Goal: Communication & Community: Participate in discussion

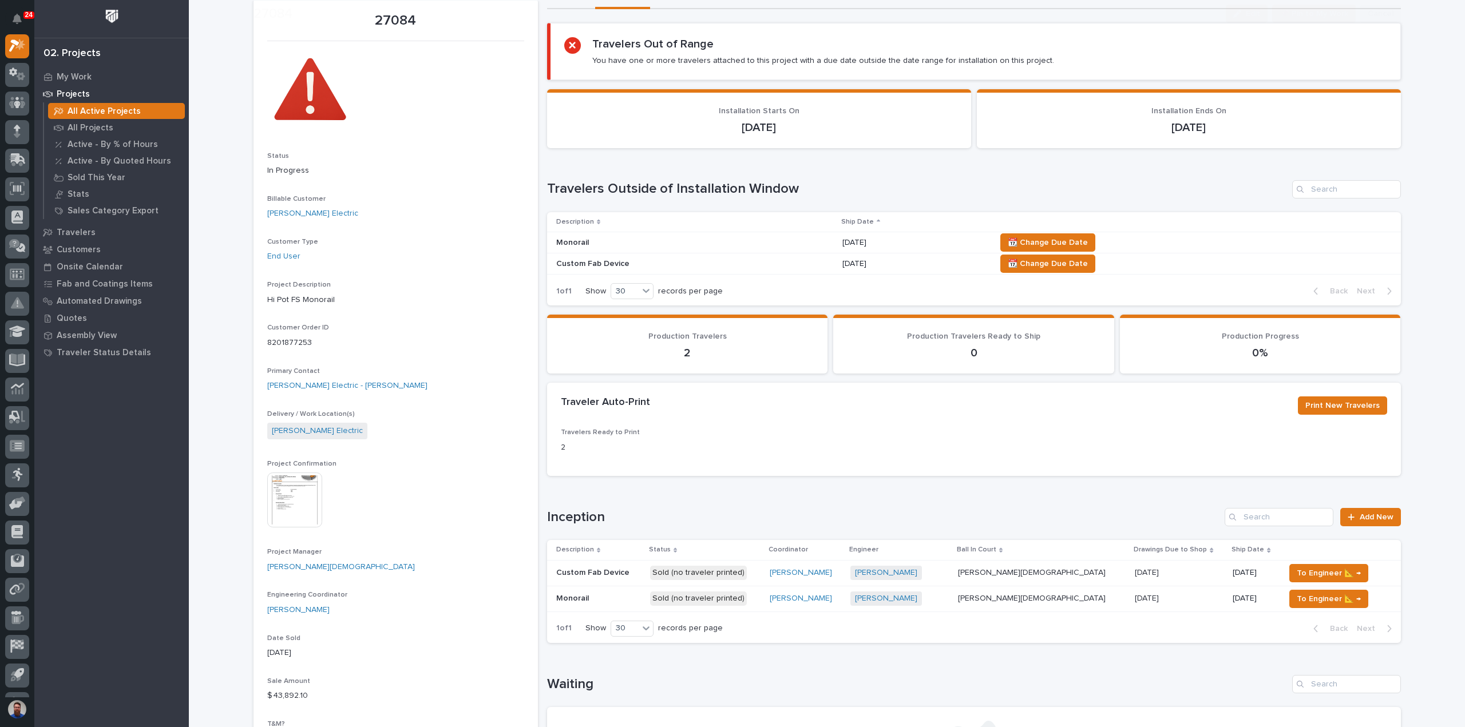
scroll to position [76, 0]
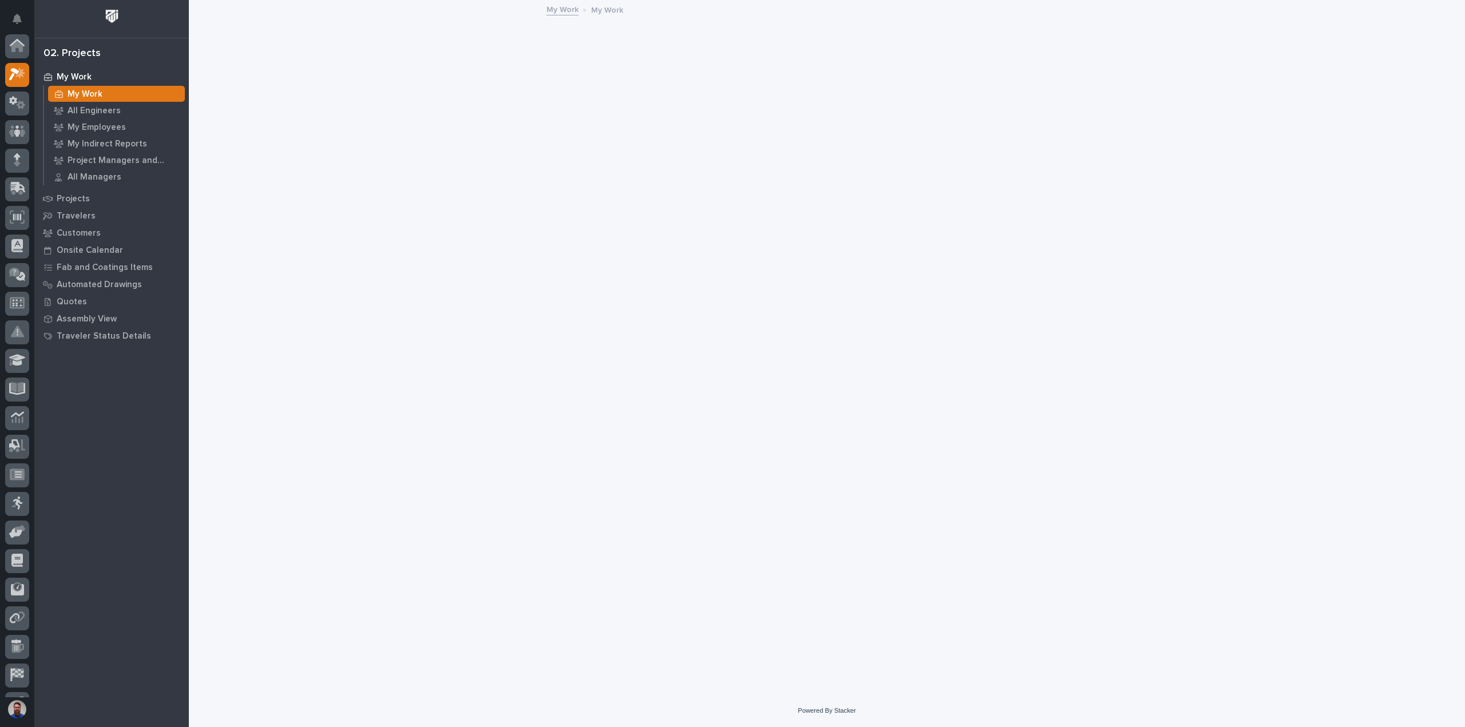
scroll to position [29, 0]
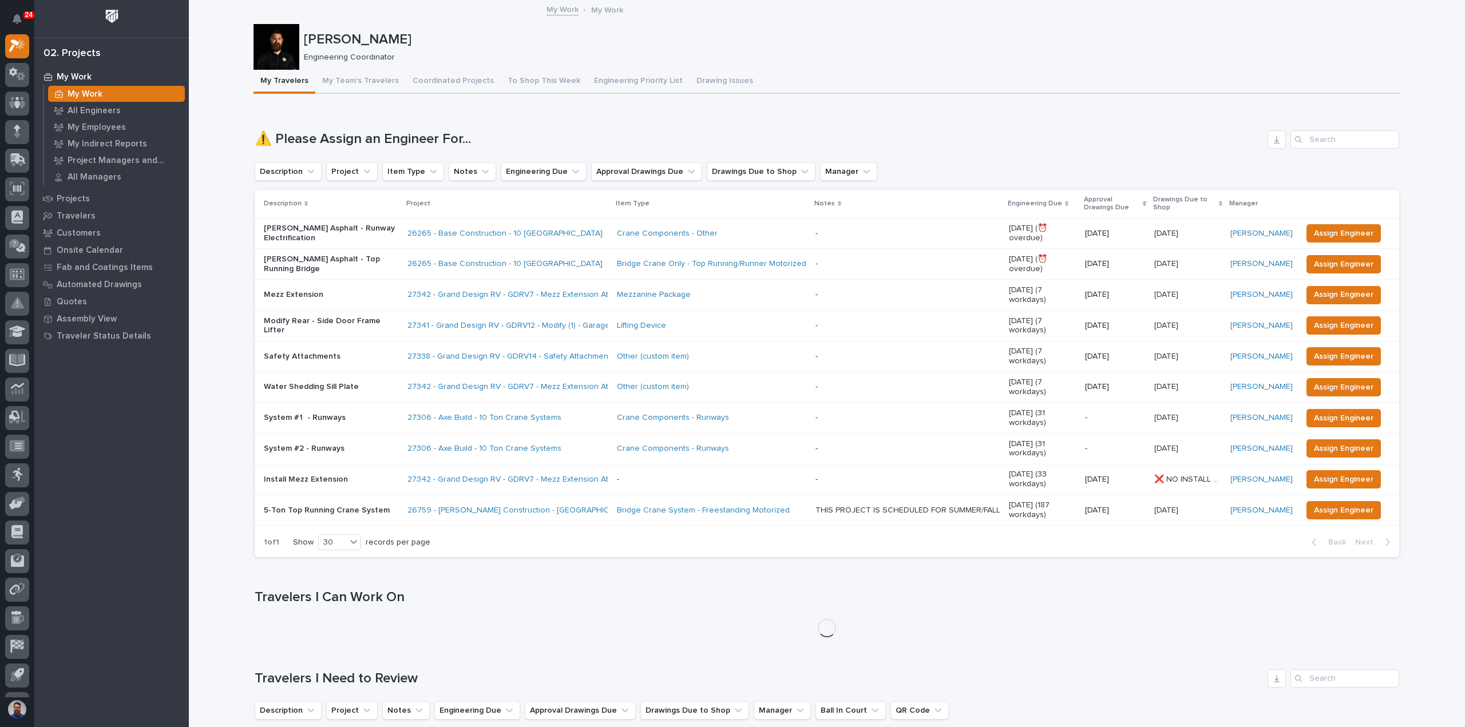
drag, startPoint x: 367, startPoint y: 39, endPoint x: 359, endPoint y: 34, distance: 9.5
click at [359, 34] on div "Weston Hochstetler Engineering Coordinator" at bounding box center [850, 46] width 1093 height 31
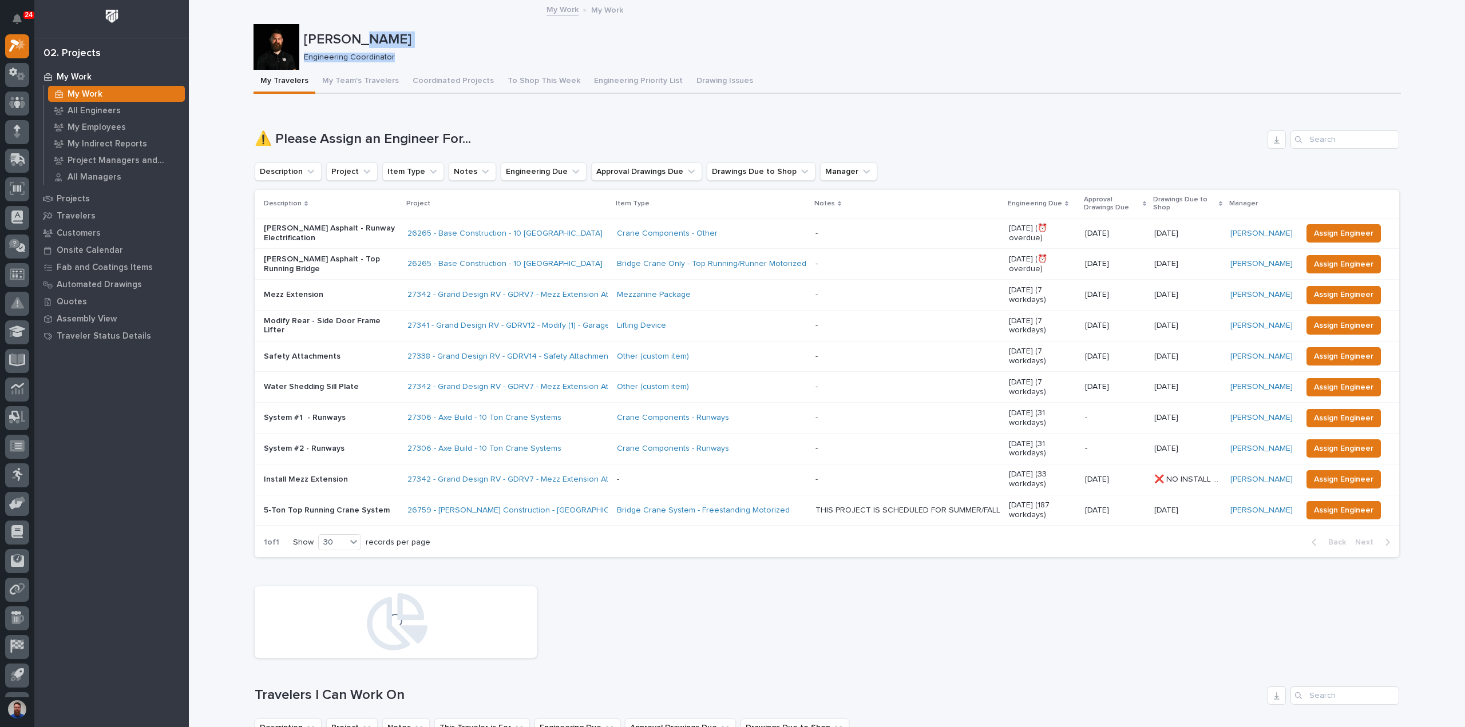
click at [359, 34] on p "[PERSON_NAME]" at bounding box center [850, 39] width 1093 height 17
click at [88, 123] on p "My Employees" at bounding box center [97, 127] width 58 height 10
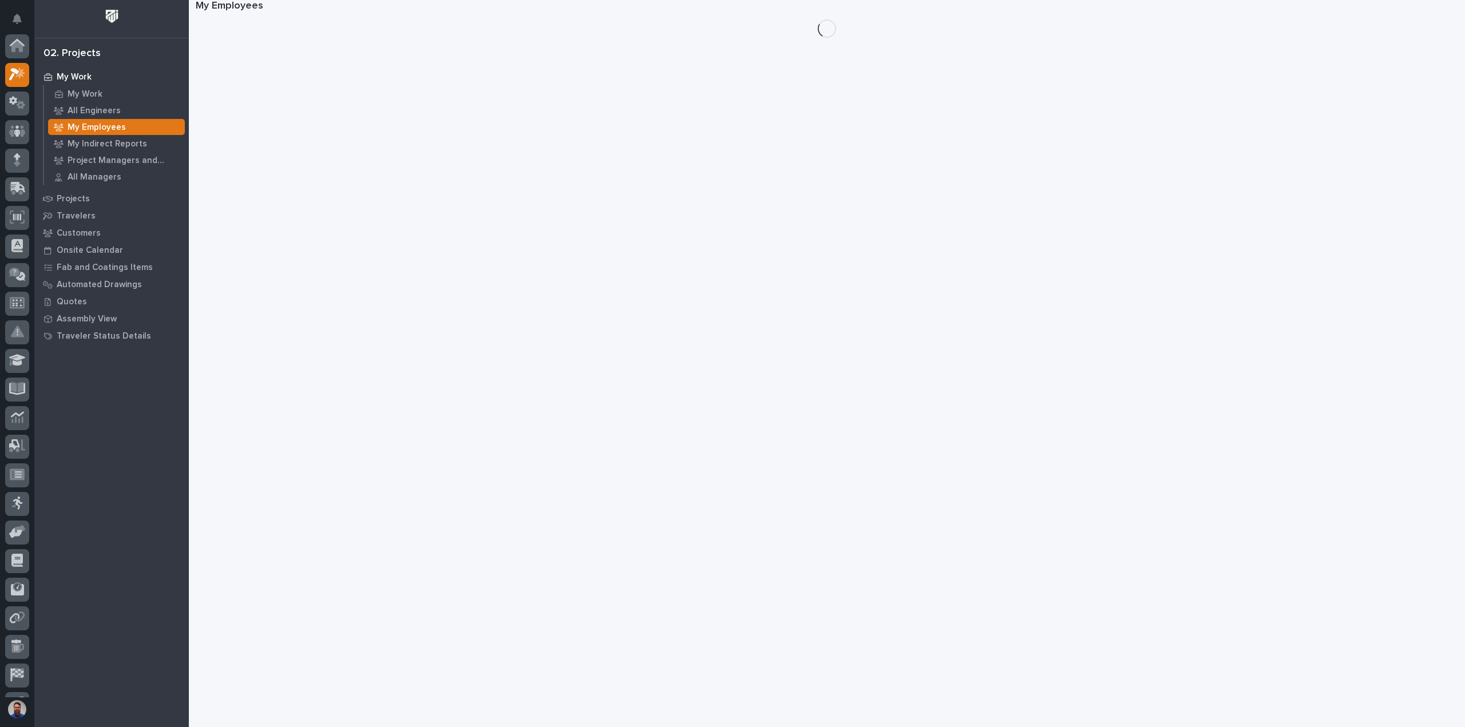
scroll to position [29, 0]
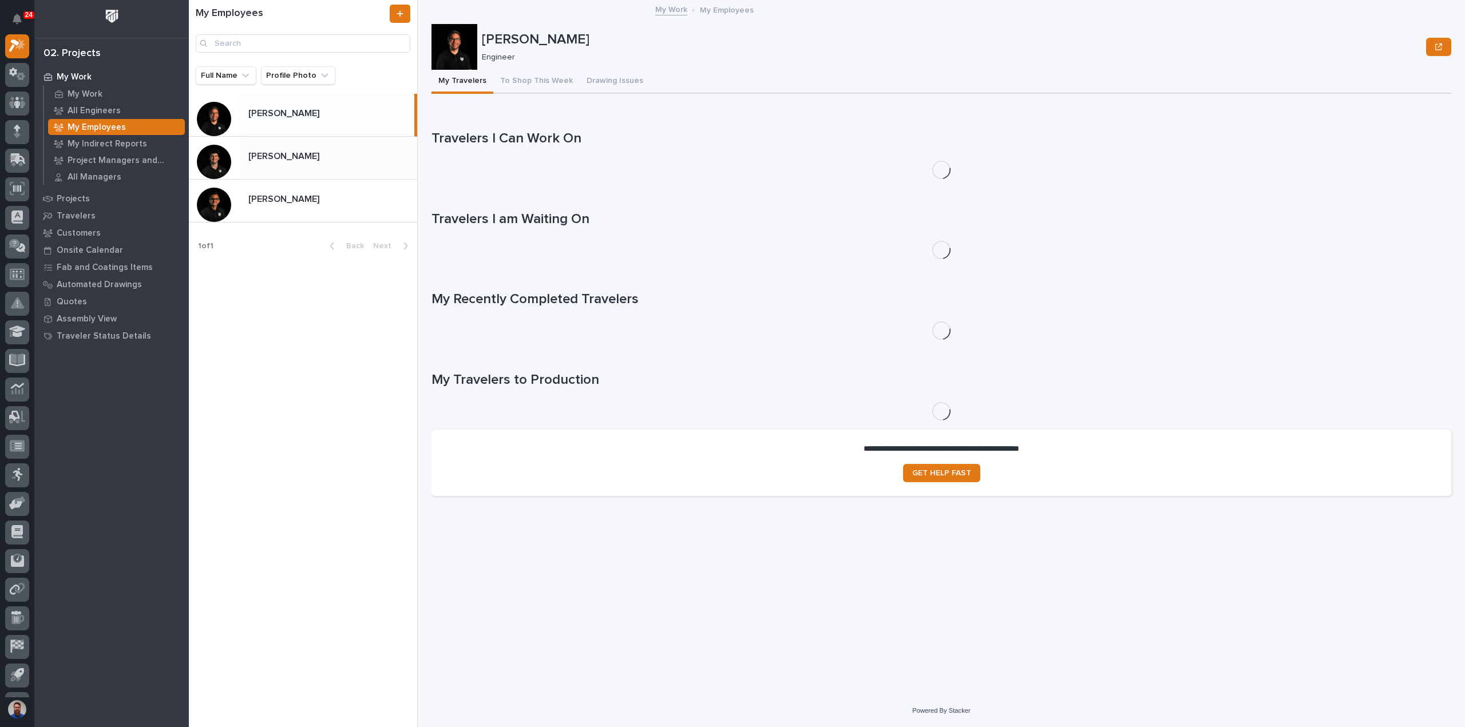
click at [308, 167] on div "Nate Rulli Nate Rulli" at bounding box center [328, 158] width 178 height 22
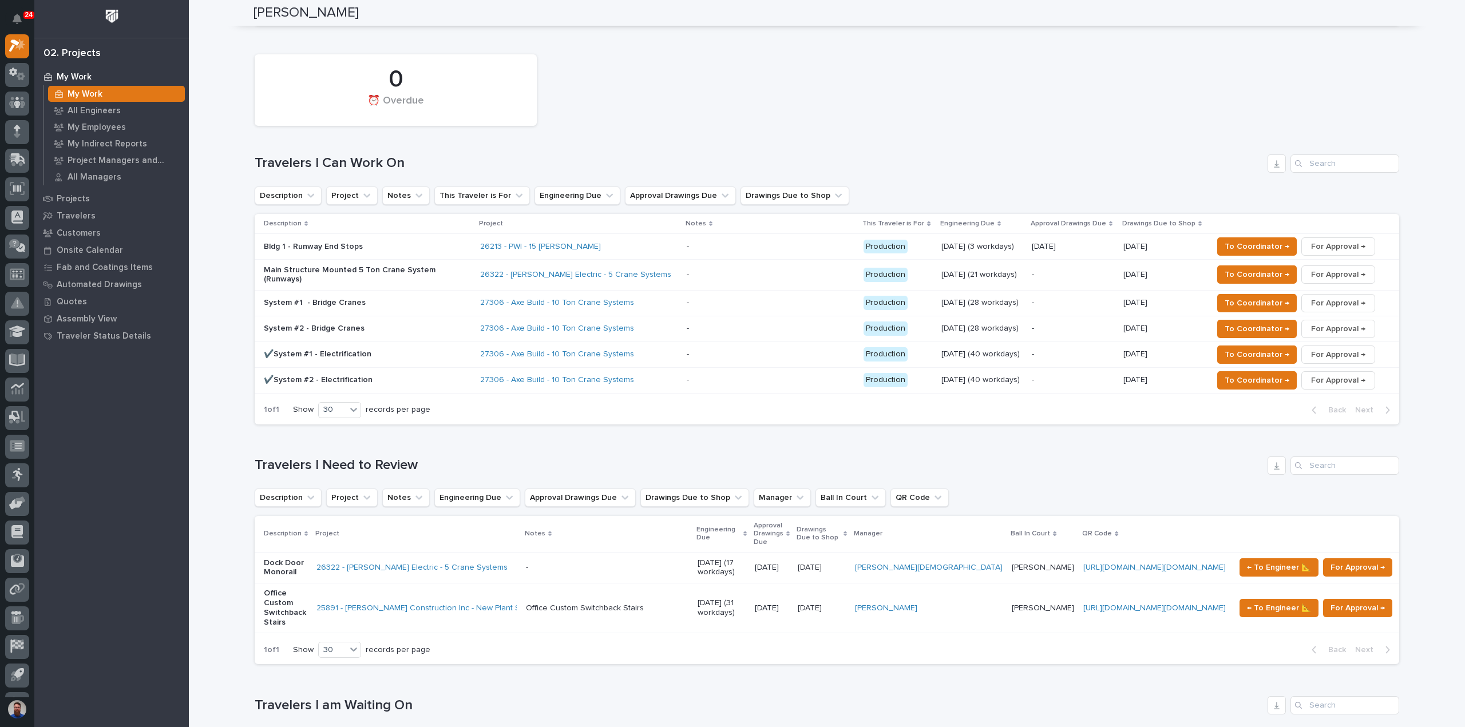
scroll to position [534, 0]
click at [382, 240] on p "Bldg 1 - Runway End Stops" at bounding box center [364, 245] width 200 height 10
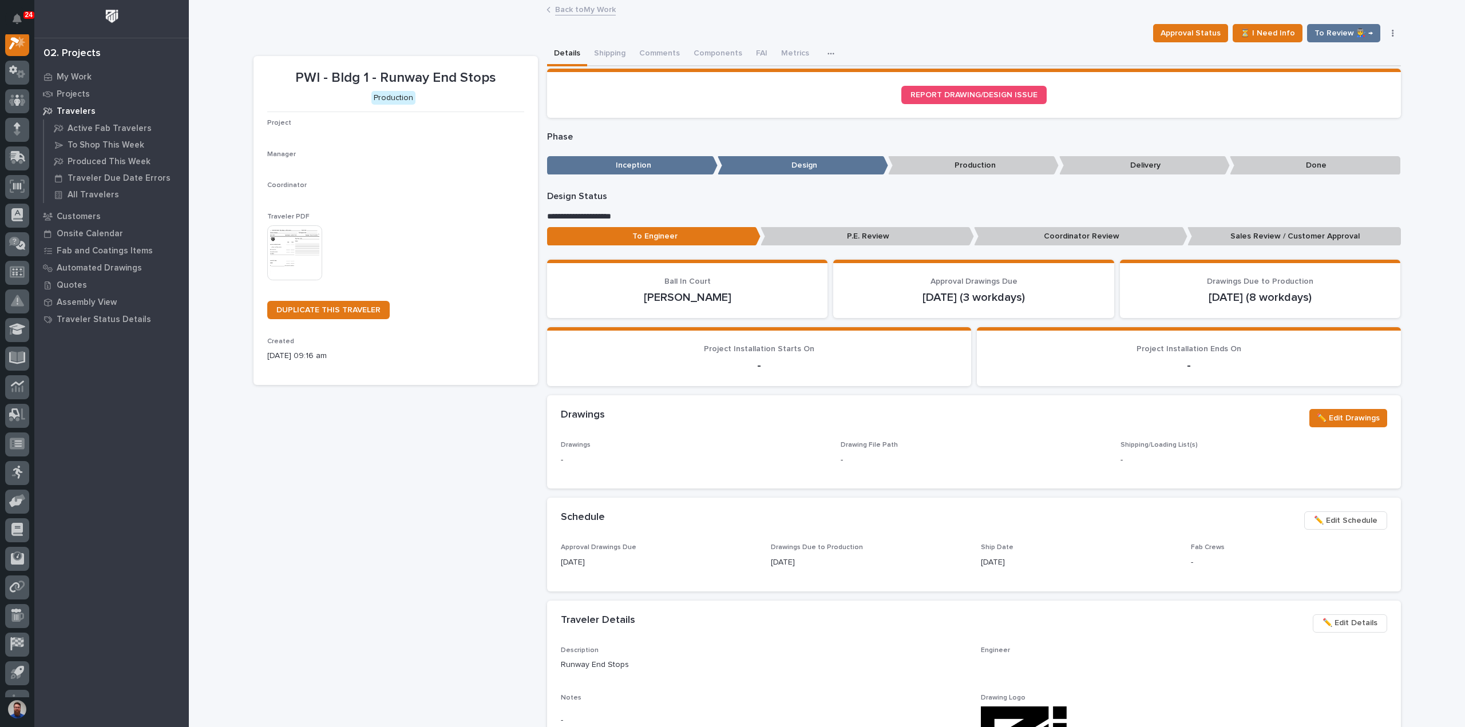
scroll to position [29, 0]
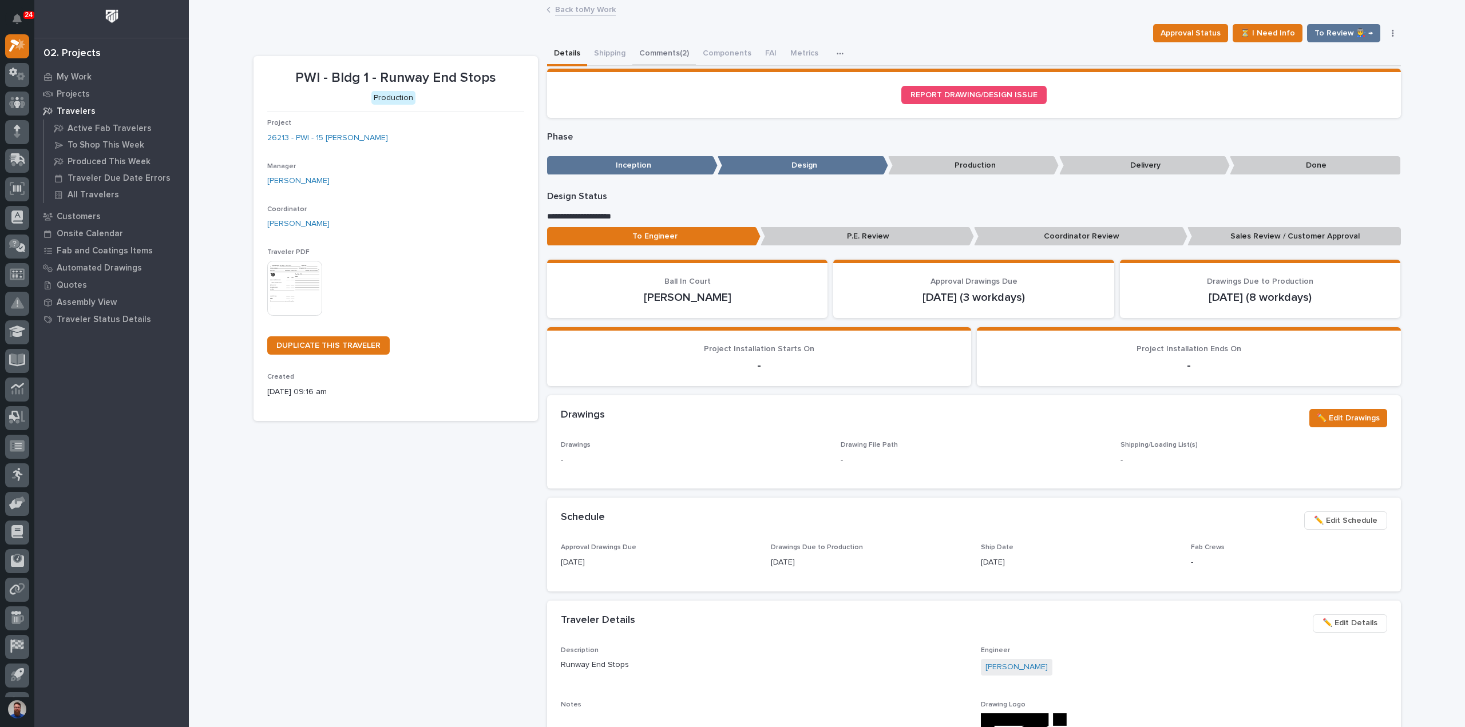
click at [675, 57] on button "Comments (2)" at bounding box center [664, 54] width 64 height 24
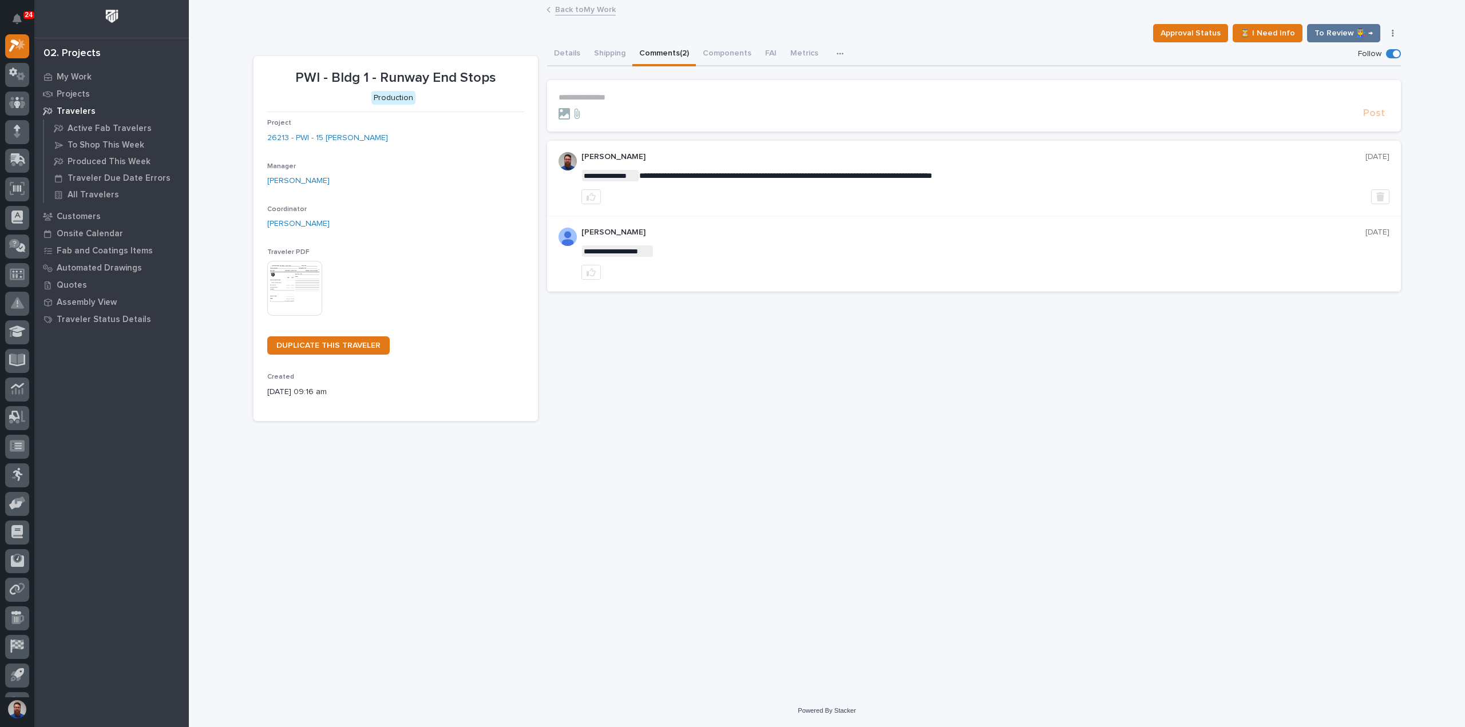
click at [686, 91] on section "**********" at bounding box center [974, 106] width 854 height 52
click at [682, 99] on p "**********" at bounding box center [974, 98] width 831 height 10
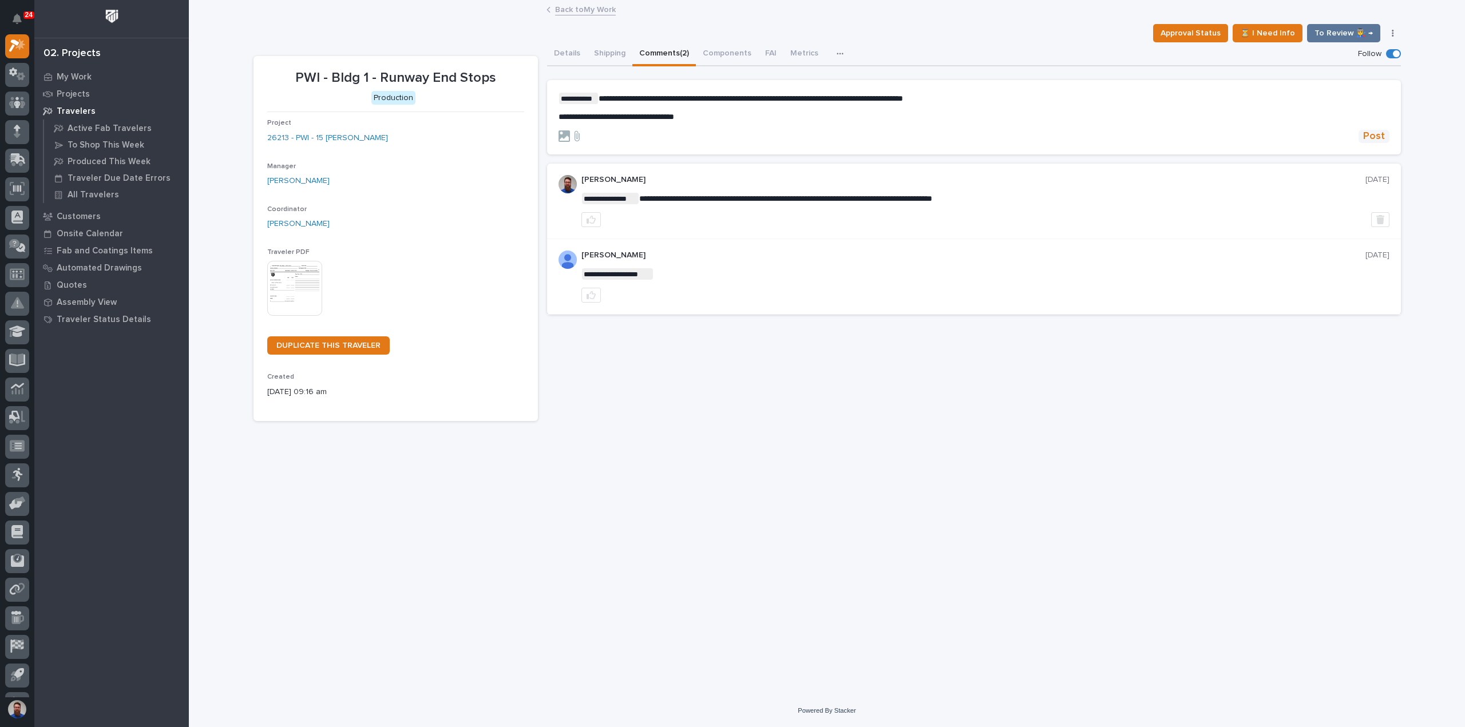
click at [1384, 139] on span "Post" at bounding box center [1374, 136] width 22 height 13
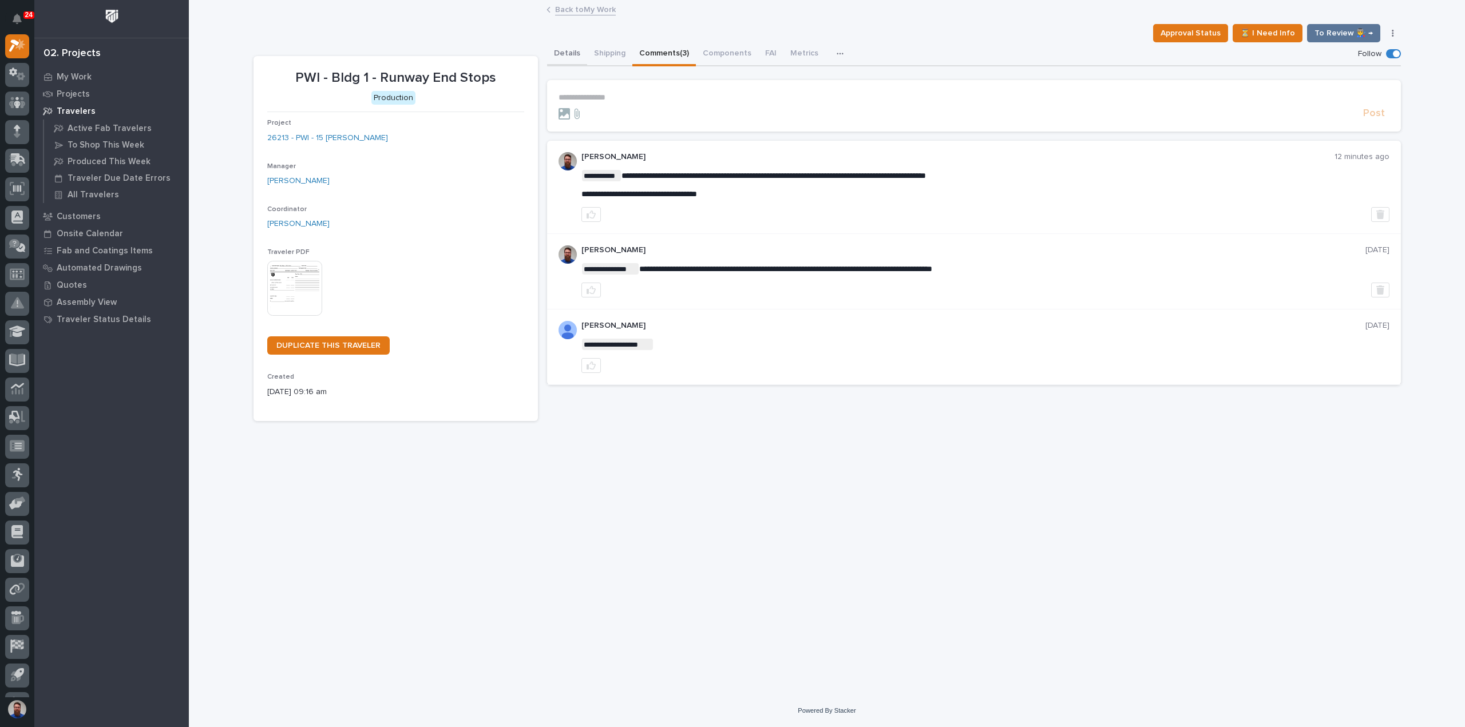
click at [568, 54] on button "Details" at bounding box center [567, 54] width 40 height 24
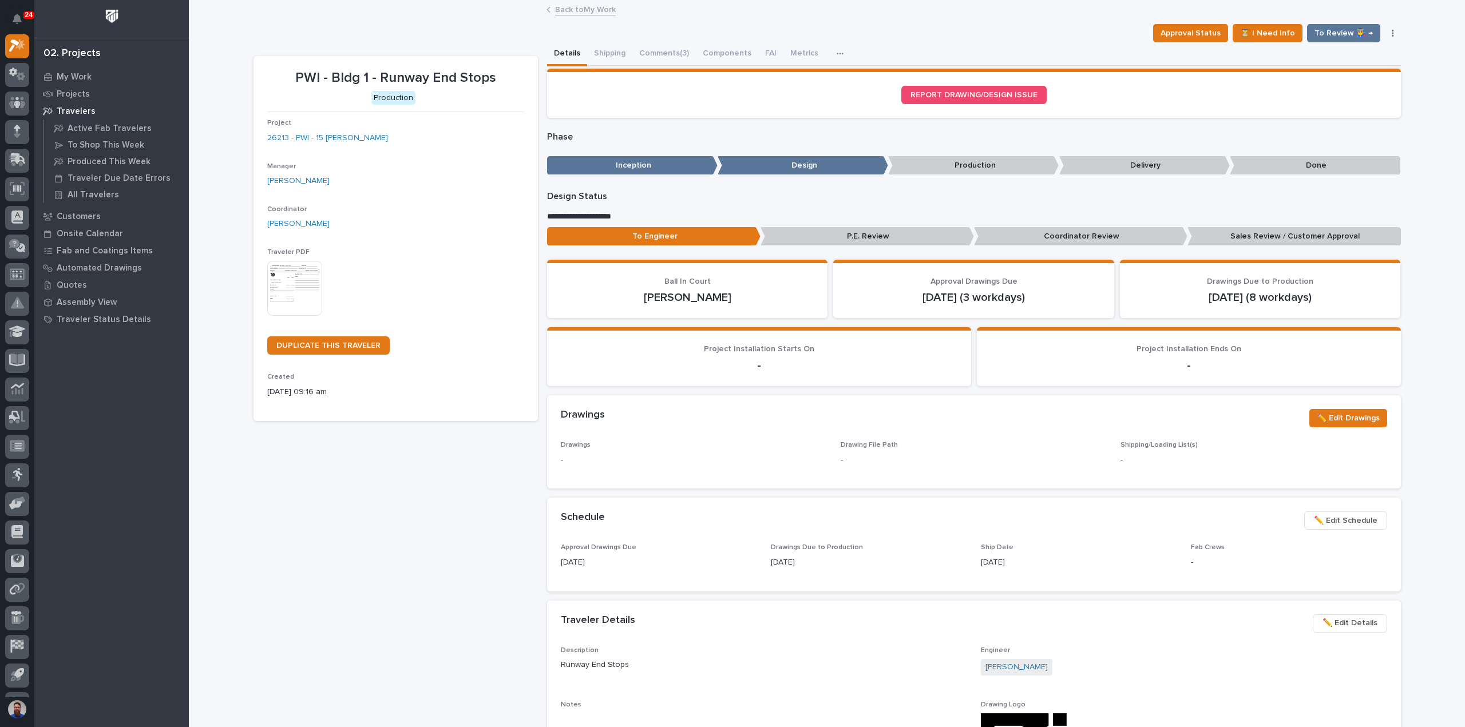
click at [1340, 624] on span "✏️ Edit Details" at bounding box center [1350, 623] width 55 height 14
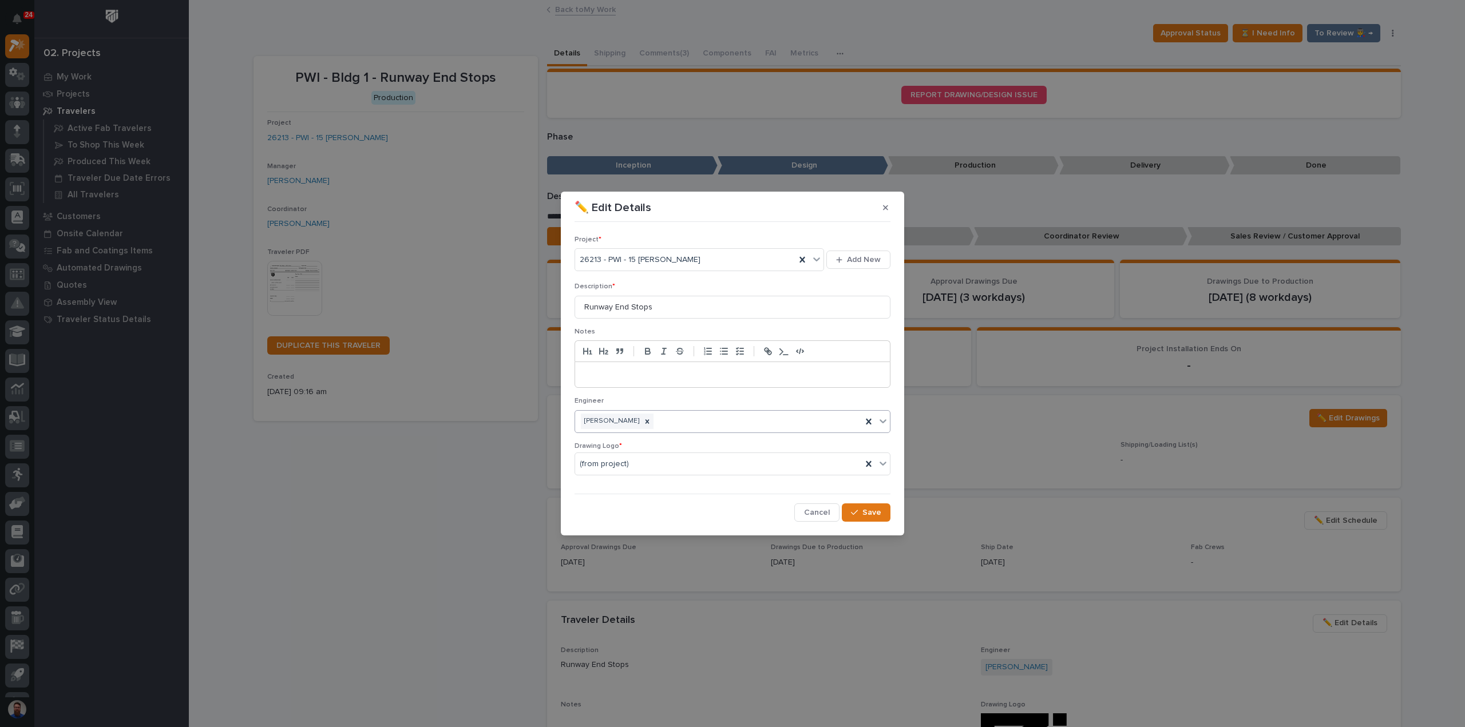
click at [697, 424] on div "[PERSON_NAME]" at bounding box center [718, 422] width 287 height 20
type input "****"
click at [664, 443] on div "[PERSON_NAME]" at bounding box center [732, 443] width 315 height 20
click at [860, 511] on div "button" at bounding box center [856, 513] width 11 height 8
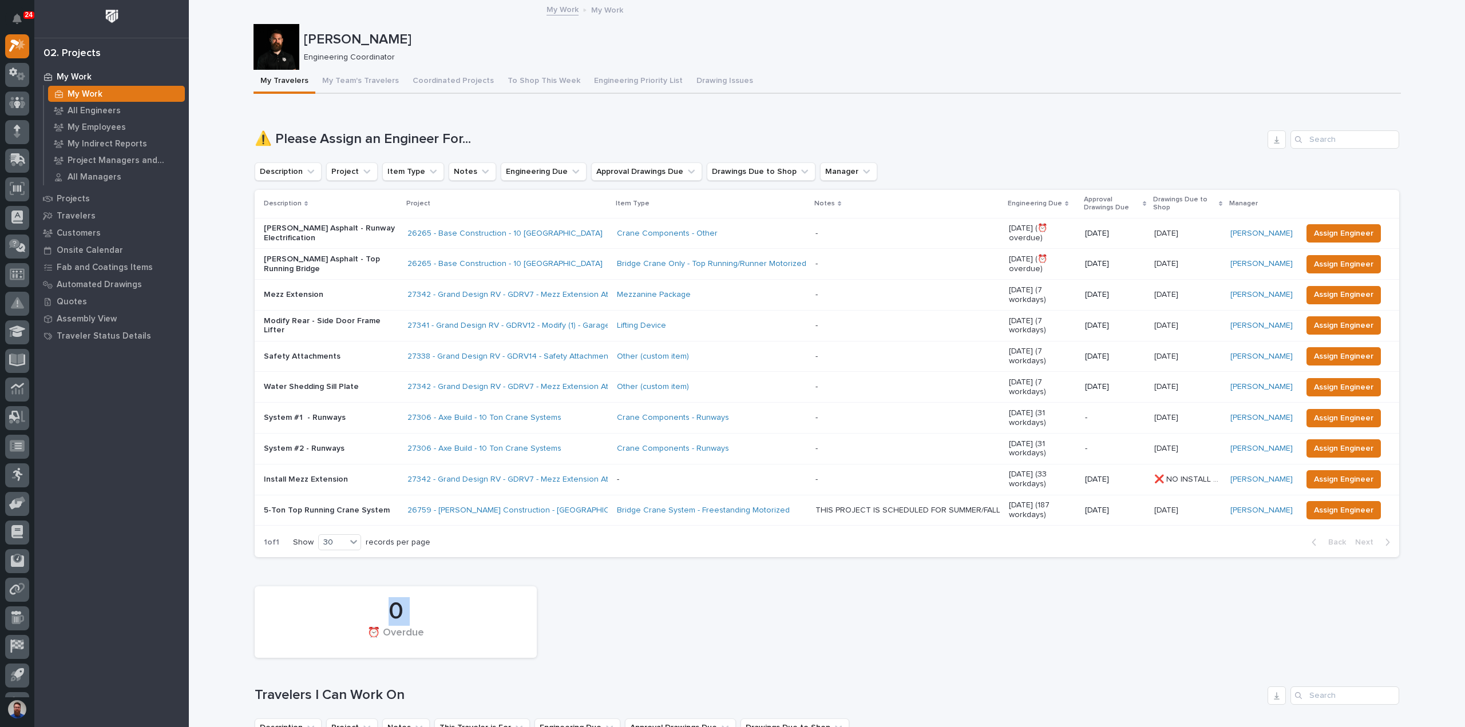
drag, startPoint x: 557, startPoint y: 576, endPoint x: 322, endPoint y: 612, distance: 238.0
click at [322, 612] on div "0 ⏰ Overdue" at bounding box center [827, 622] width 1156 height 83
click at [322, 627] on div "⏰ Overdue" at bounding box center [395, 639] width 243 height 24
drag, startPoint x: 278, startPoint y: 572, endPoint x: 489, endPoint y: 621, distance: 216.7
click at [489, 621] on div "0 ⏰ Overdue" at bounding box center [395, 622] width 271 height 60
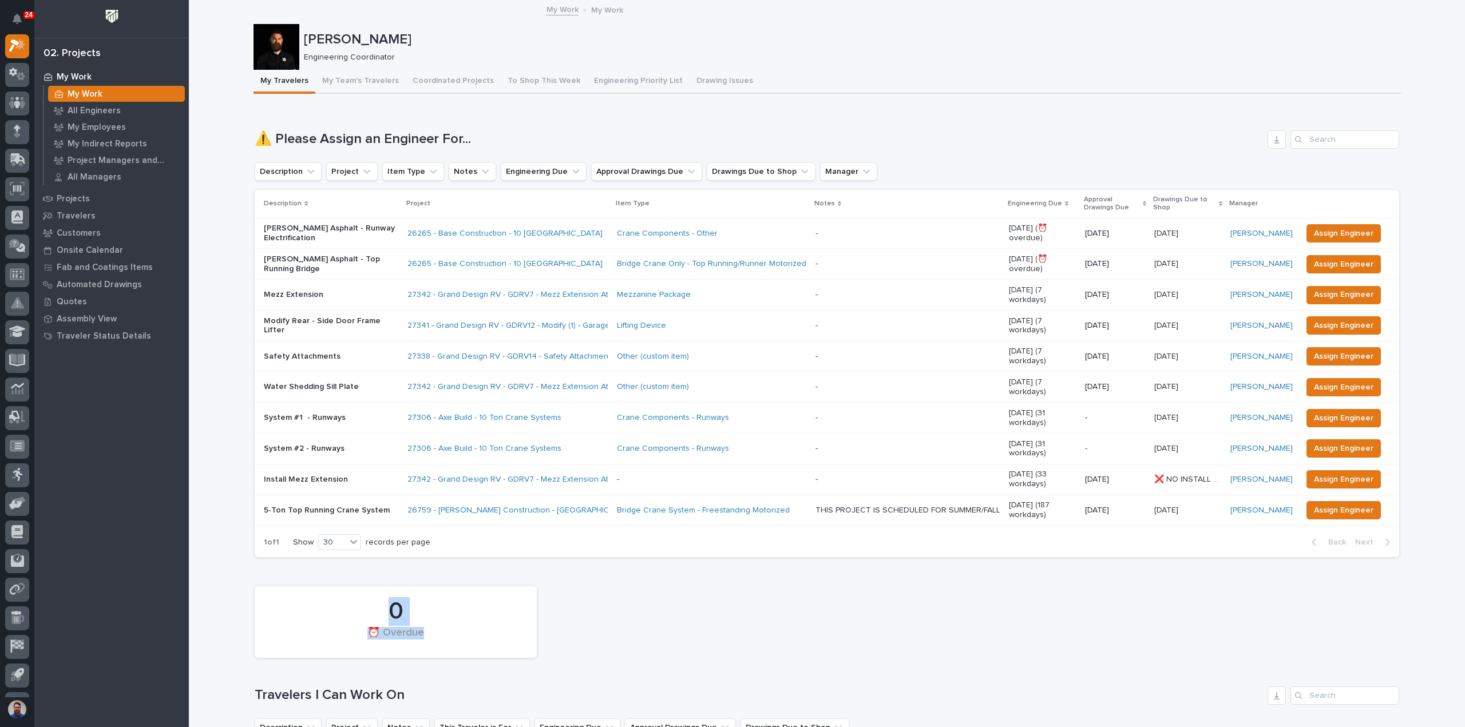
click at [489, 621] on div "0 ⏰ Overdue" at bounding box center [395, 622] width 271 height 60
click at [572, 599] on div "0 ⏰ Overdue" at bounding box center [827, 622] width 1156 height 83
click at [116, 126] on p "My Employees" at bounding box center [97, 127] width 58 height 10
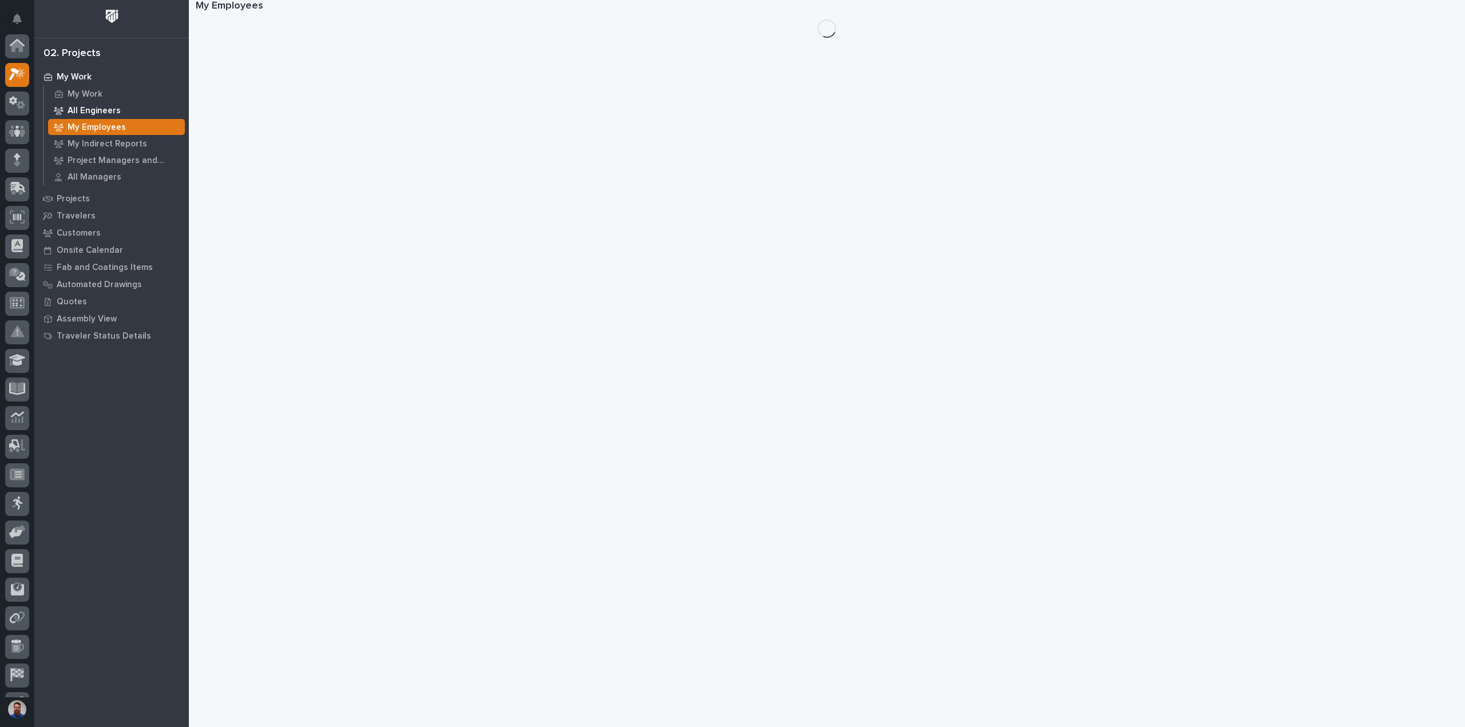
scroll to position [29, 0]
click at [109, 106] on p "All Engineers" at bounding box center [94, 111] width 53 height 10
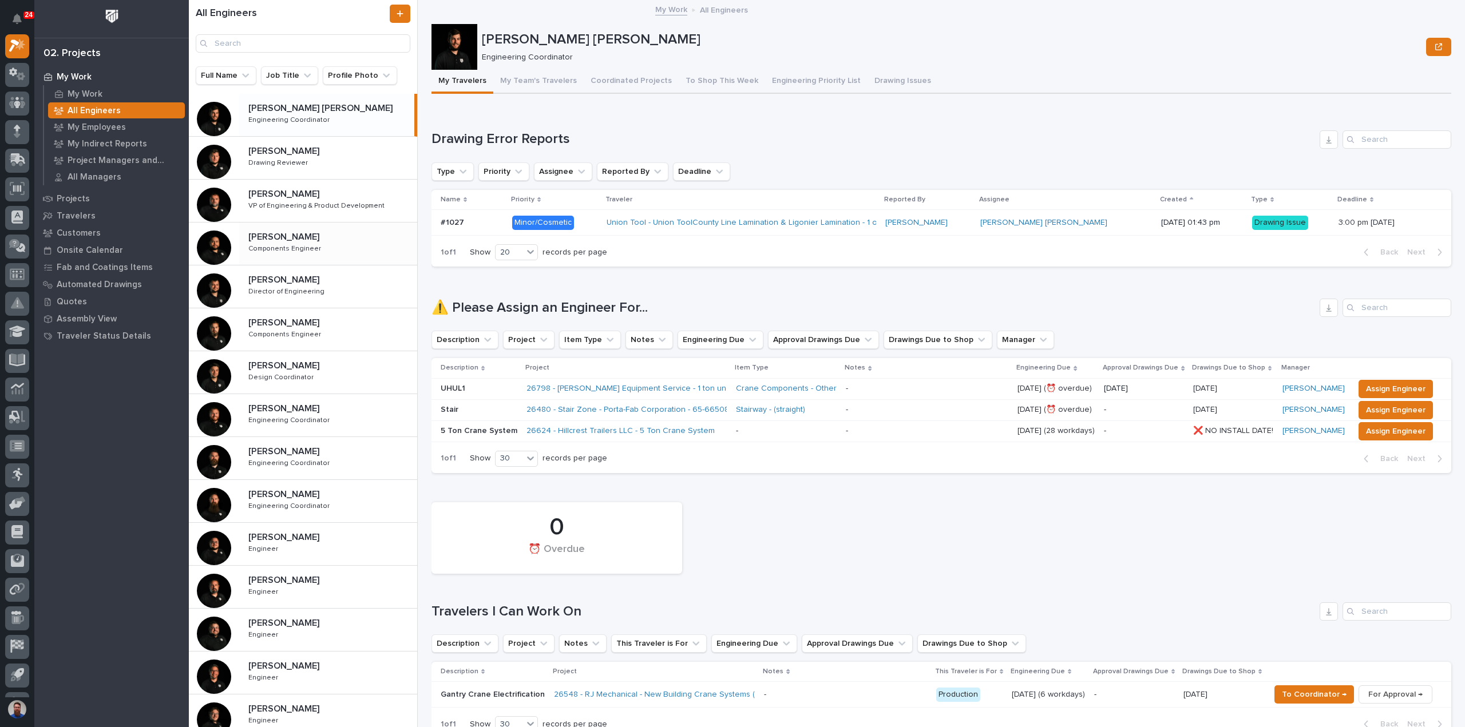
click at [333, 259] on div "Josh Nakasone Josh Nakasone Components Engineer Components Engineer" at bounding box center [328, 243] width 178 height 33
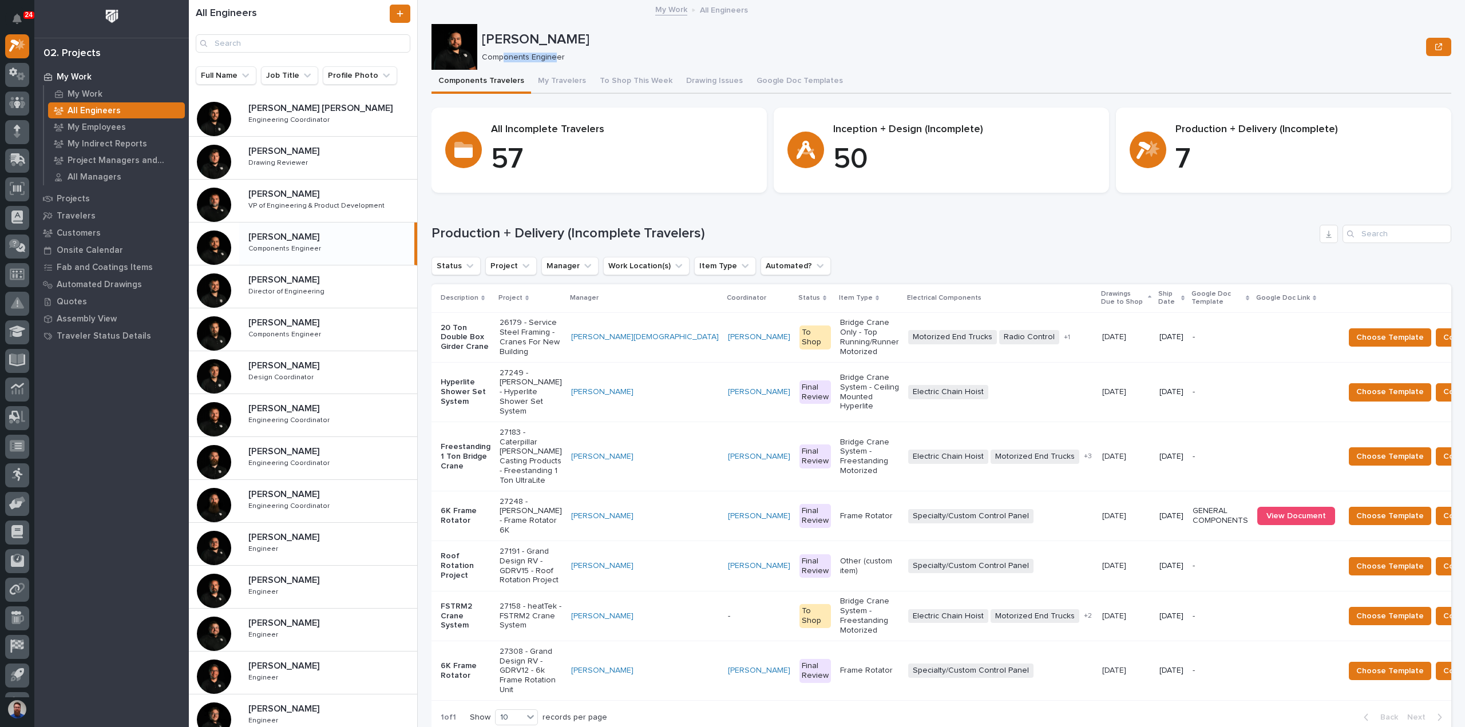
drag, startPoint x: 554, startPoint y: 51, endPoint x: 501, endPoint y: 52, distance: 52.7
click at [501, 52] on div "Components Engineer" at bounding box center [949, 56] width 935 height 12
click at [501, 53] on p "Components Engineer" at bounding box center [949, 58] width 935 height 10
drag, startPoint x: 551, startPoint y: 56, endPoint x: 520, endPoint y: 56, distance: 31.5
click at [520, 56] on p "Components Engineer" at bounding box center [949, 58] width 935 height 10
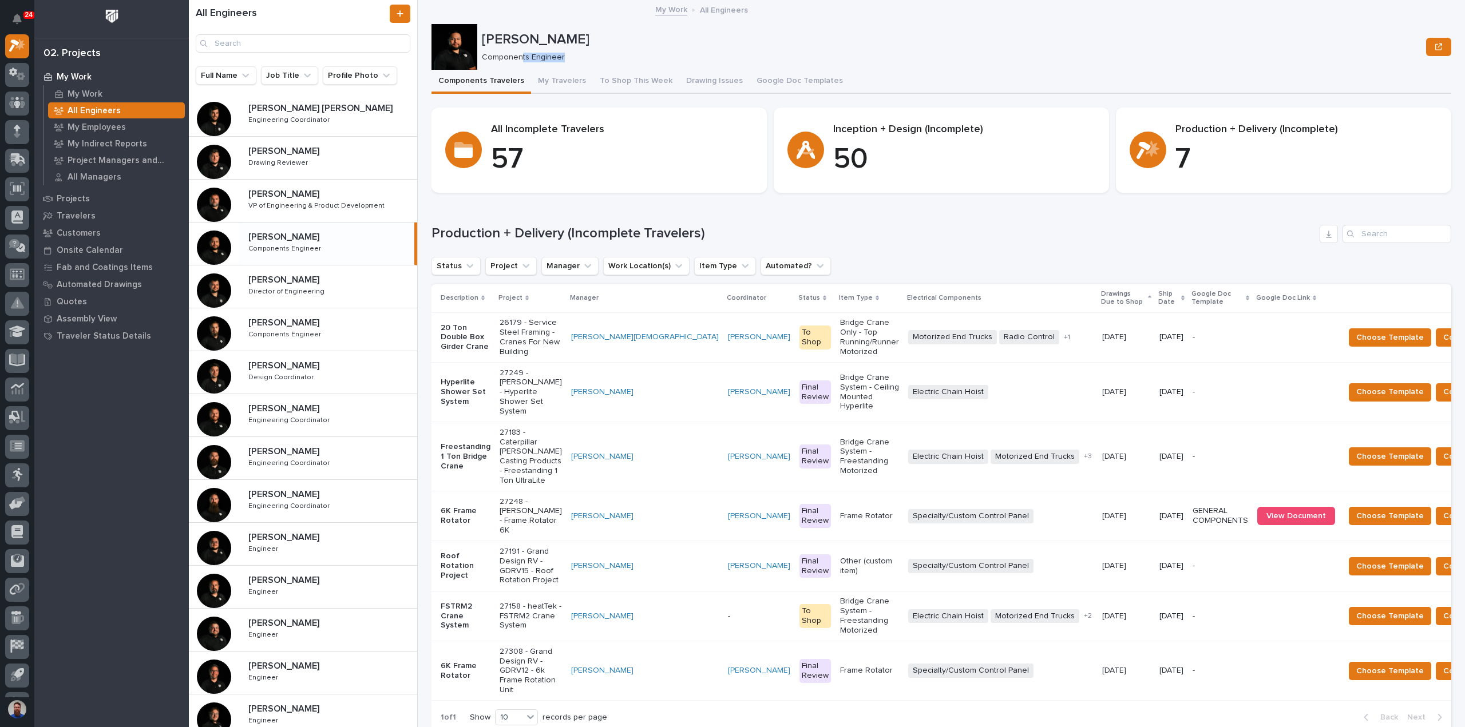
click at [520, 56] on p "Components Engineer" at bounding box center [949, 58] width 935 height 10
drag, startPoint x: 586, startPoint y: 53, endPoint x: 527, endPoint y: 57, distance: 59.6
click at [527, 57] on p "Components Engineer" at bounding box center [949, 58] width 935 height 10
click at [459, 45] on div at bounding box center [455, 47] width 46 height 46
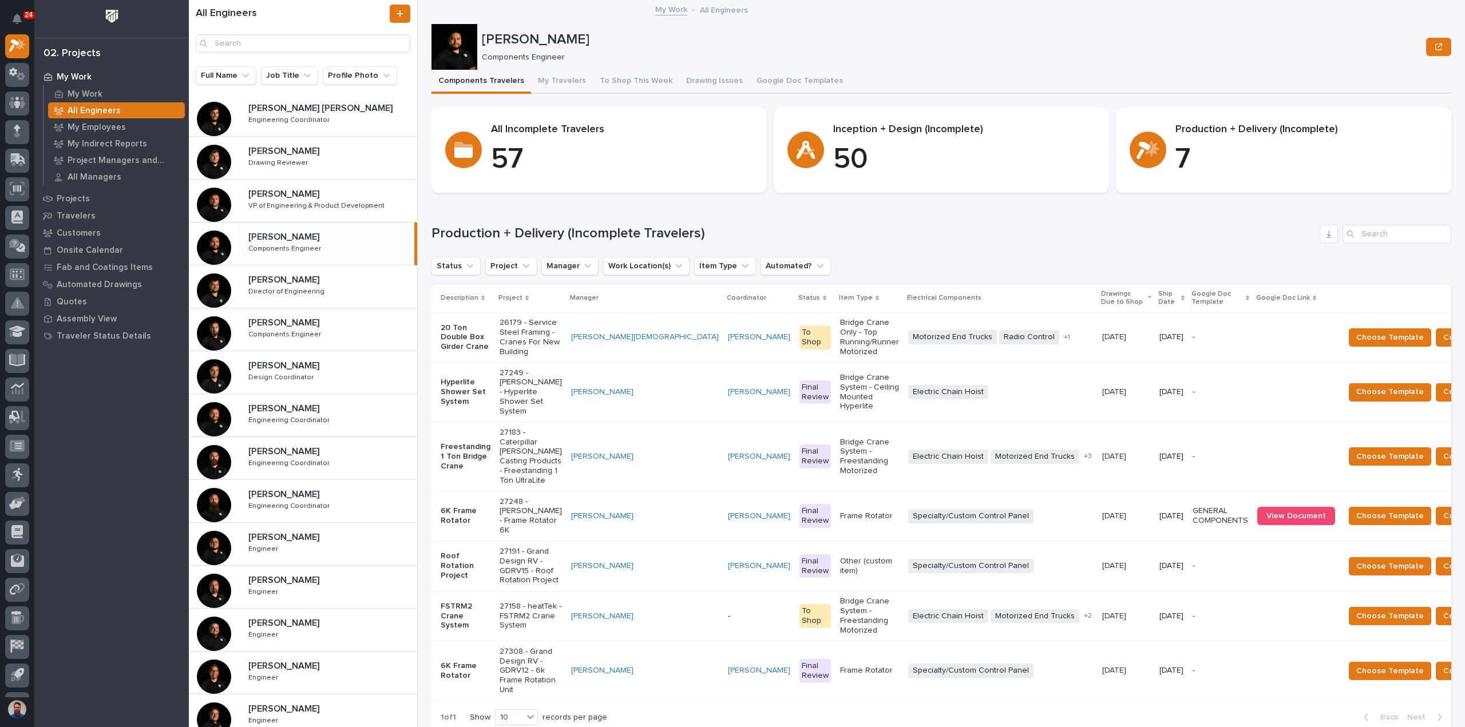
click at [582, 46] on p "Josh Nakasone" at bounding box center [952, 39] width 940 height 17
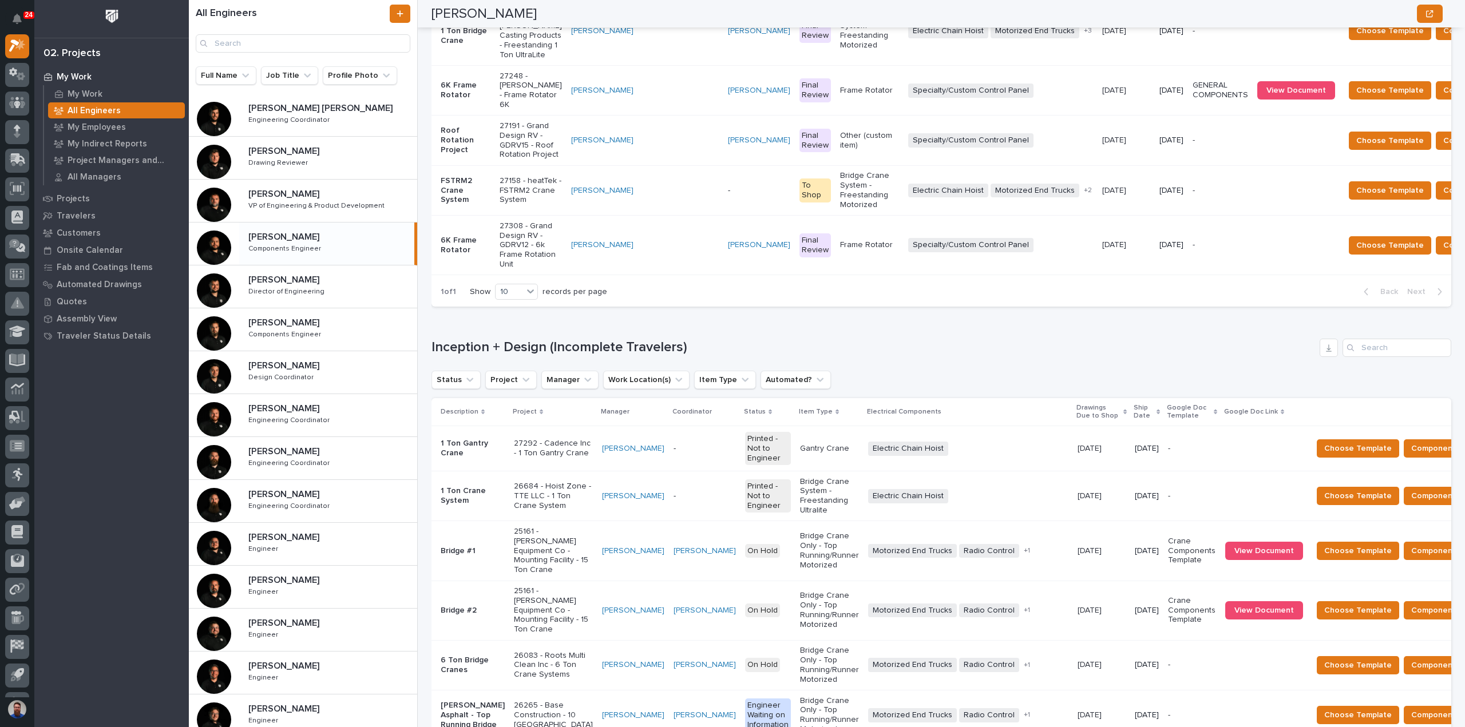
scroll to position [610, 0]
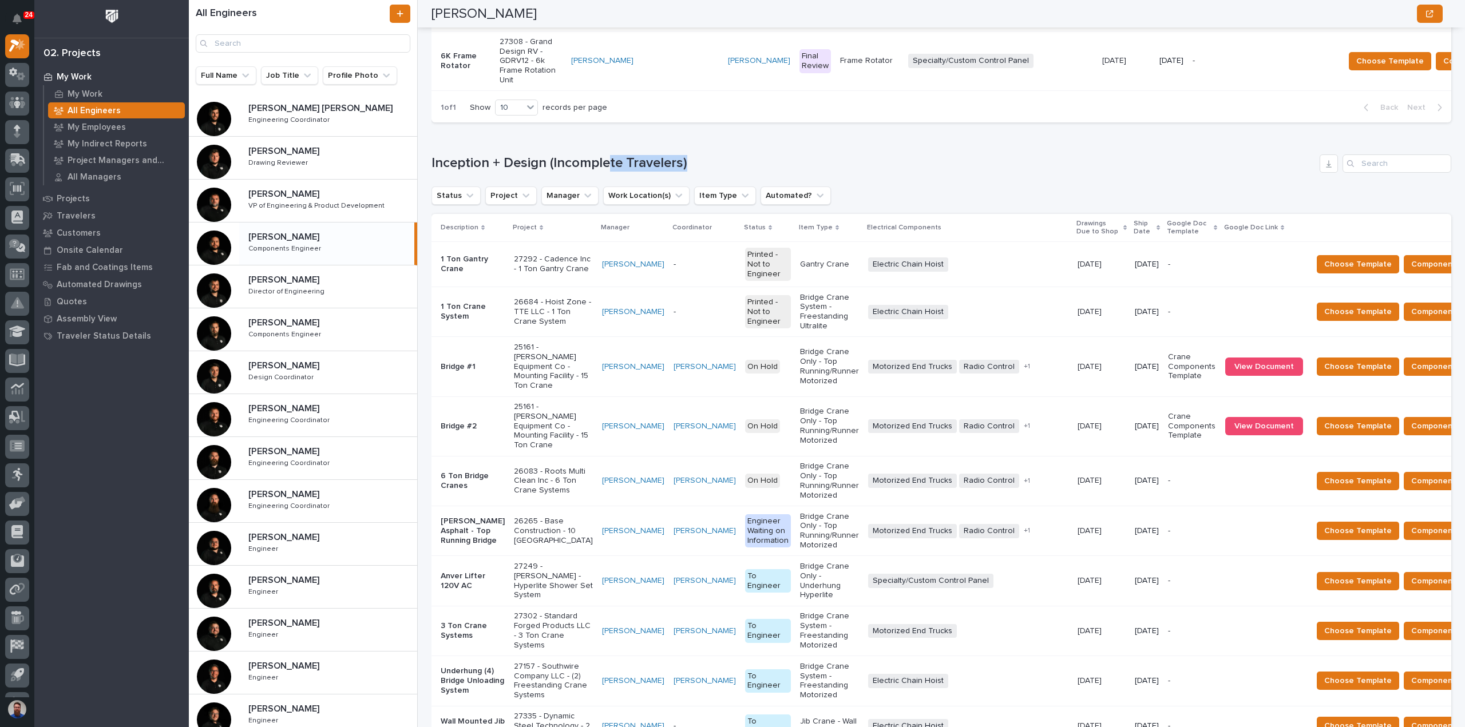
drag, startPoint x: 733, startPoint y: 224, endPoint x: 607, endPoint y: 225, distance: 126.5
click at [607, 172] on h1 "Inception + Design (Incomplete Travelers)" at bounding box center [874, 163] width 884 height 17
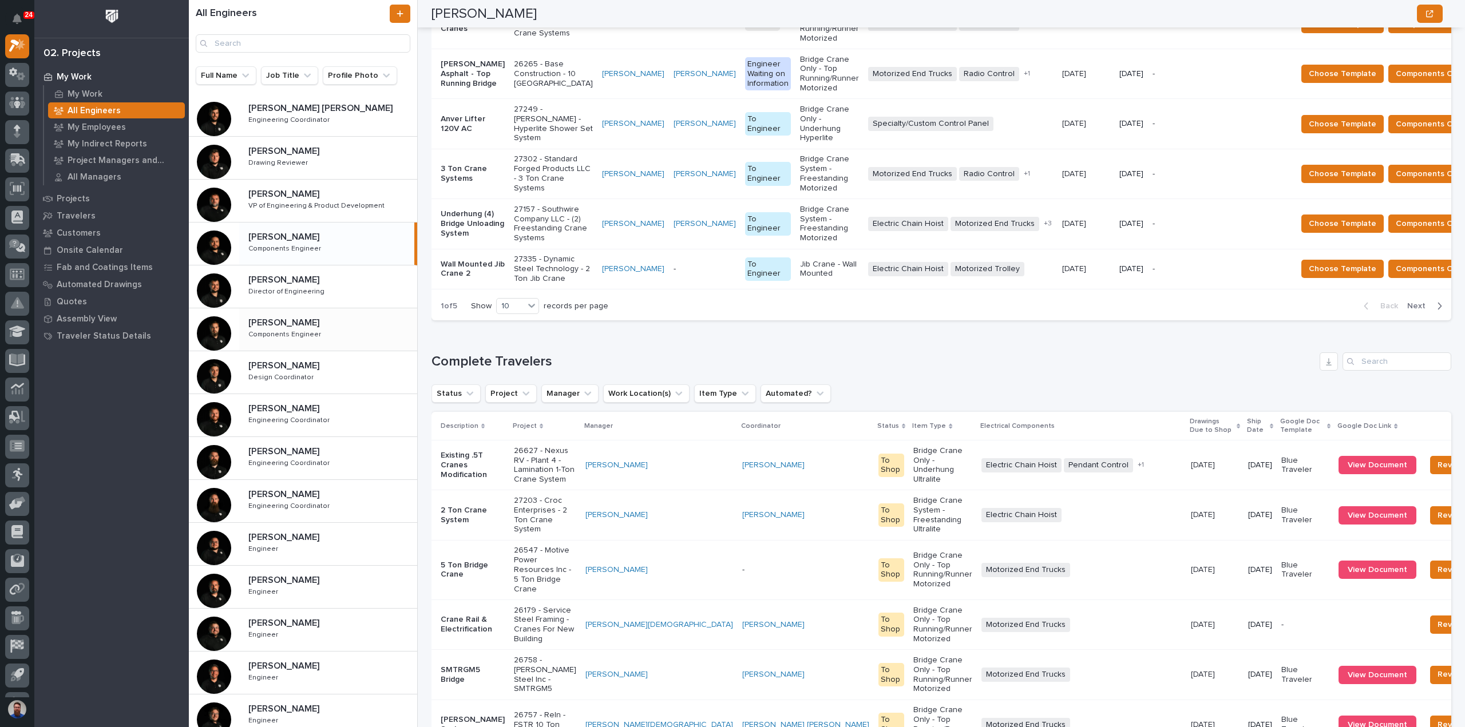
scroll to position [1068, 0]
click at [355, 282] on p at bounding box center [330, 280] width 164 height 11
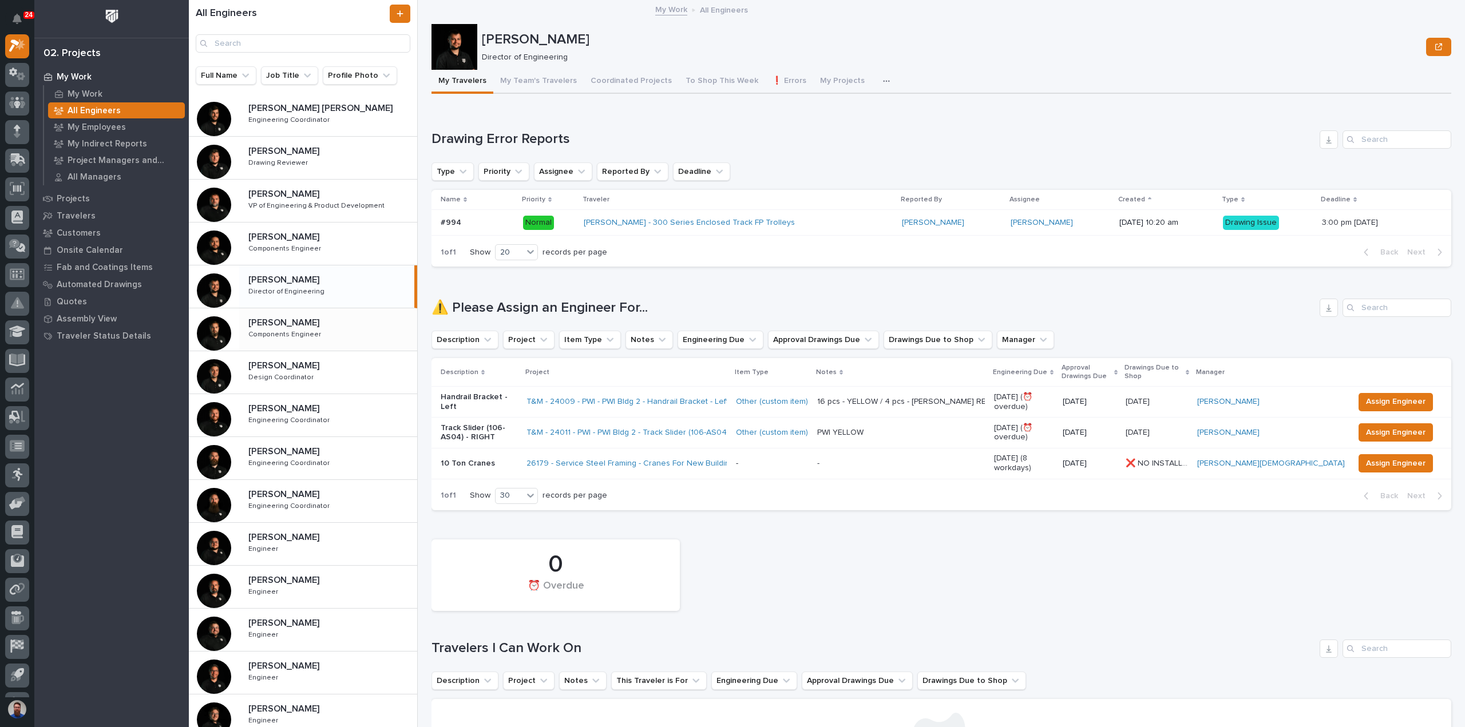
click at [323, 335] on div "Nathan Gross Nathan Gross Components Engineer Components Engineer" at bounding box center [328, 329] width 178 height 33
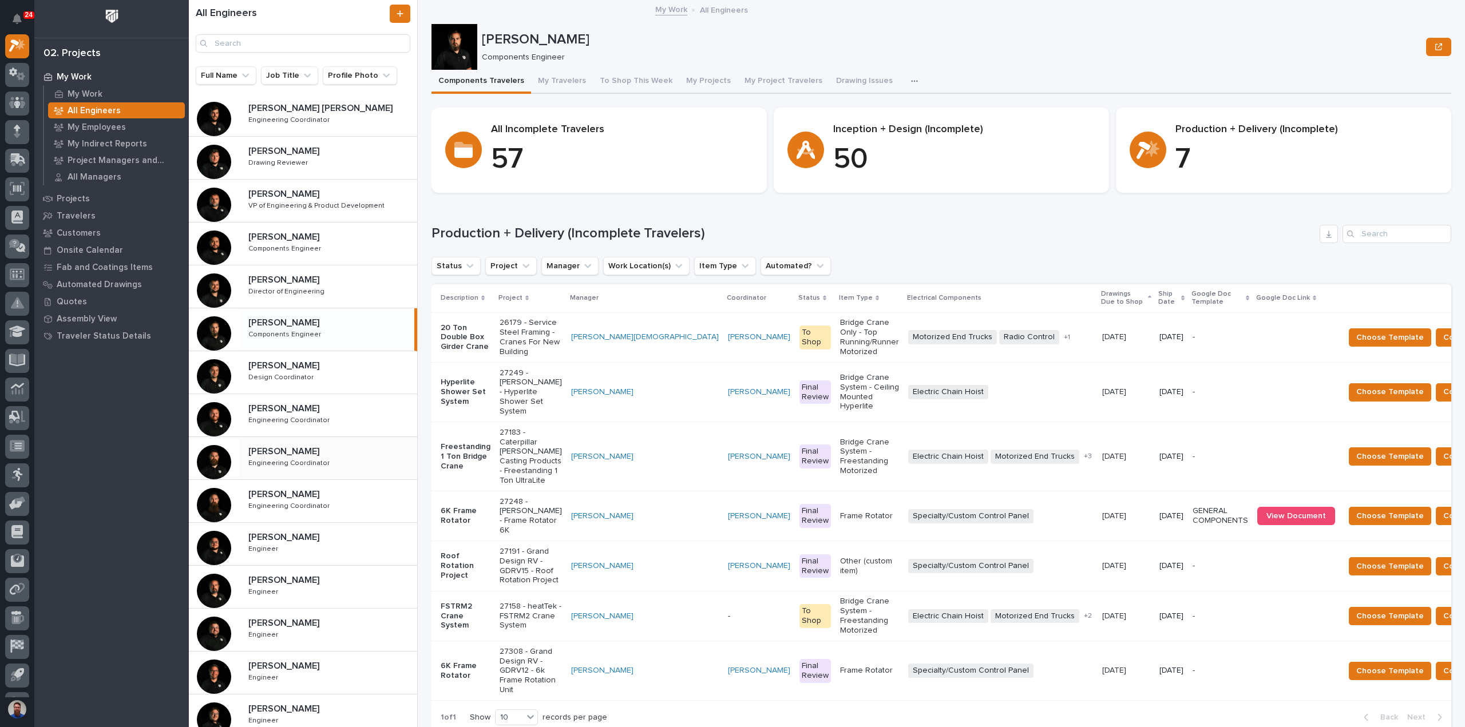
click at [311, 455] on p "[PERSON_NAME]" at bounding box center [284, 450] width 73 height 13
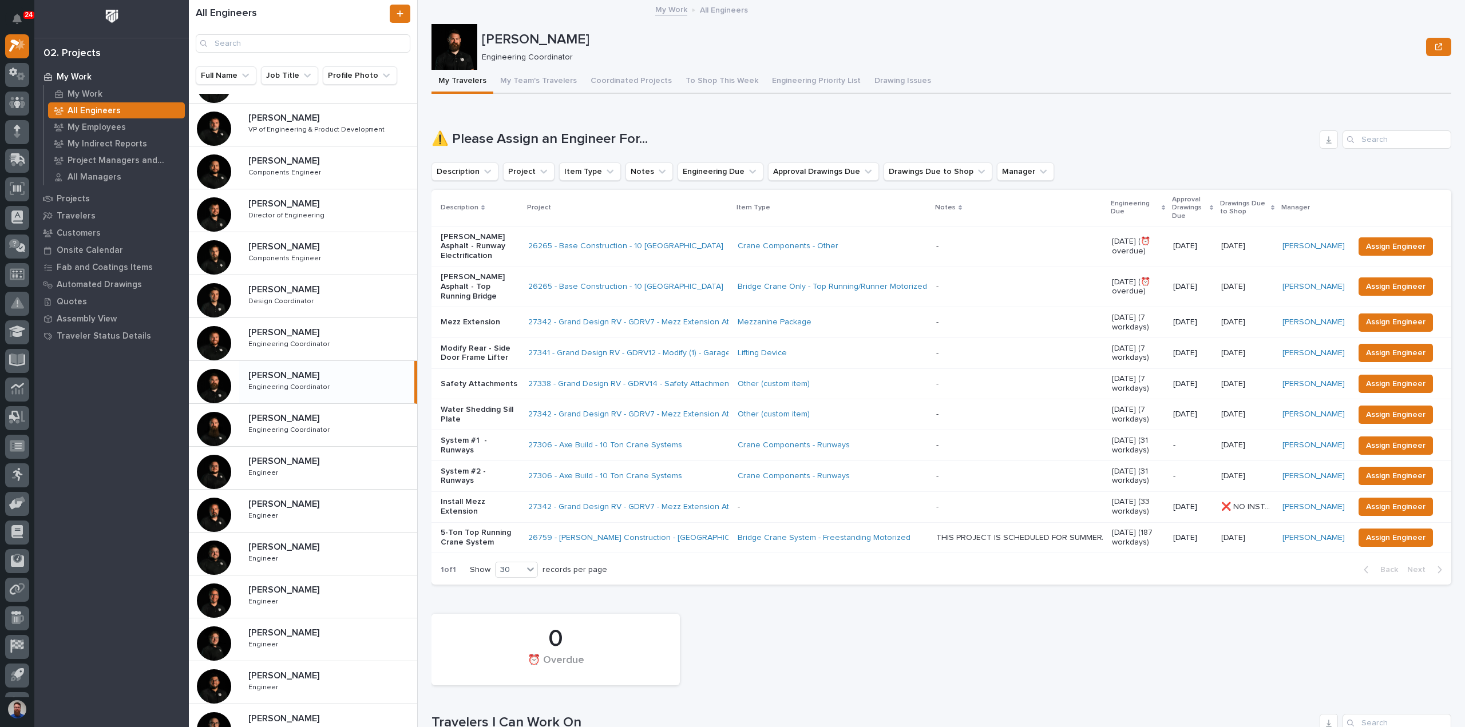
scroll to position [152, 0]
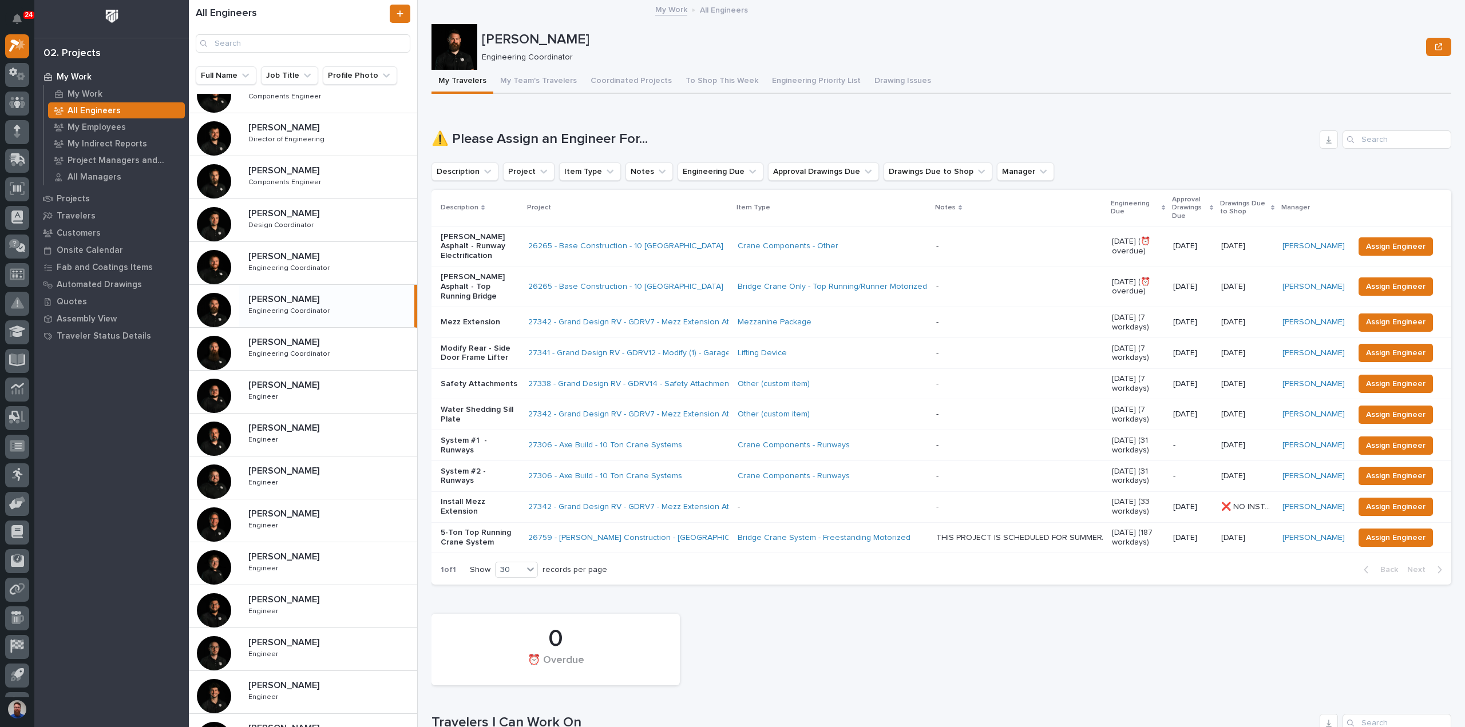
click at [464, 43] on div at bounding box center [455, 47] width 46 height 46
click at [329, 481] on div "Jacob Stayton Jacob Stayton Engineer Engineer" at bounding box center [328, 477] width 178 height 33
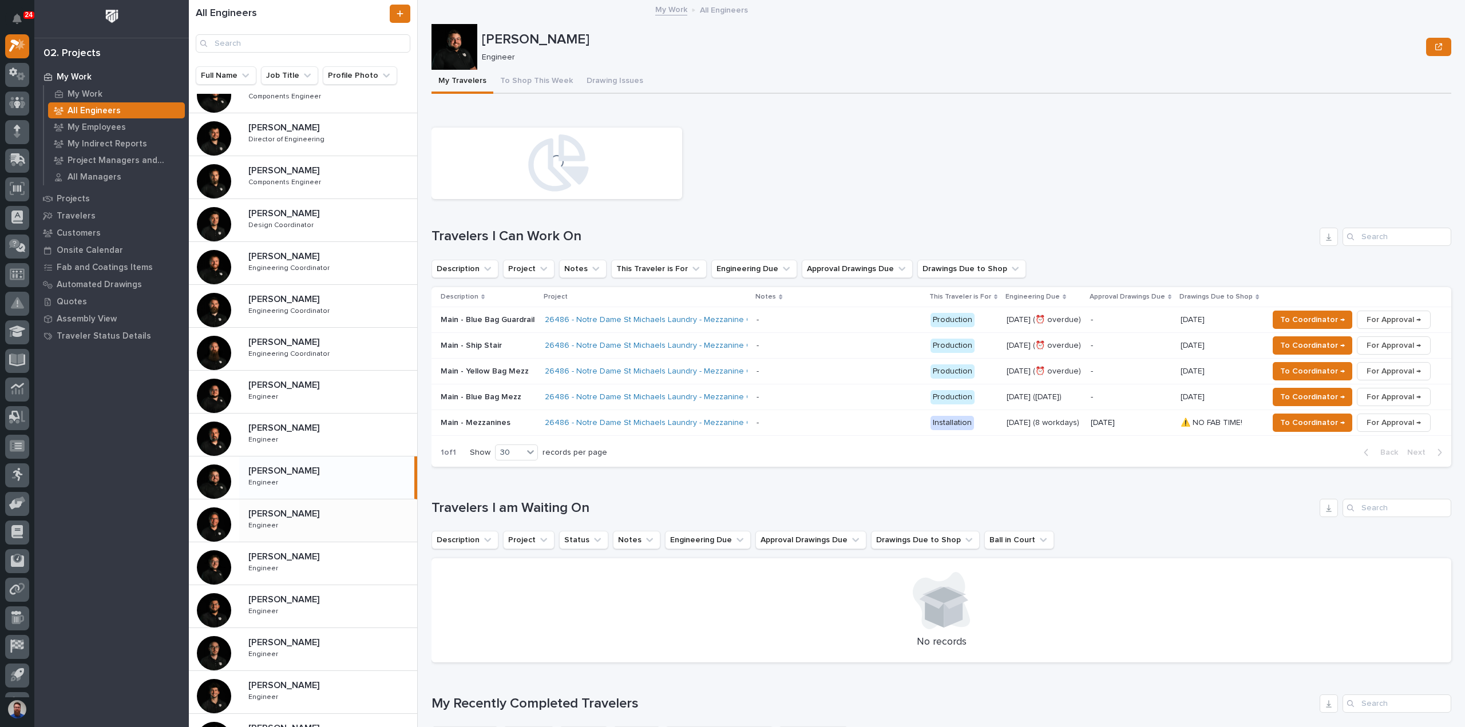
click at [329, 518] on div "Jamey Jodway Jamey Jodway Engineer Engineer" at bounding box center [328, 520] width 178 height 33
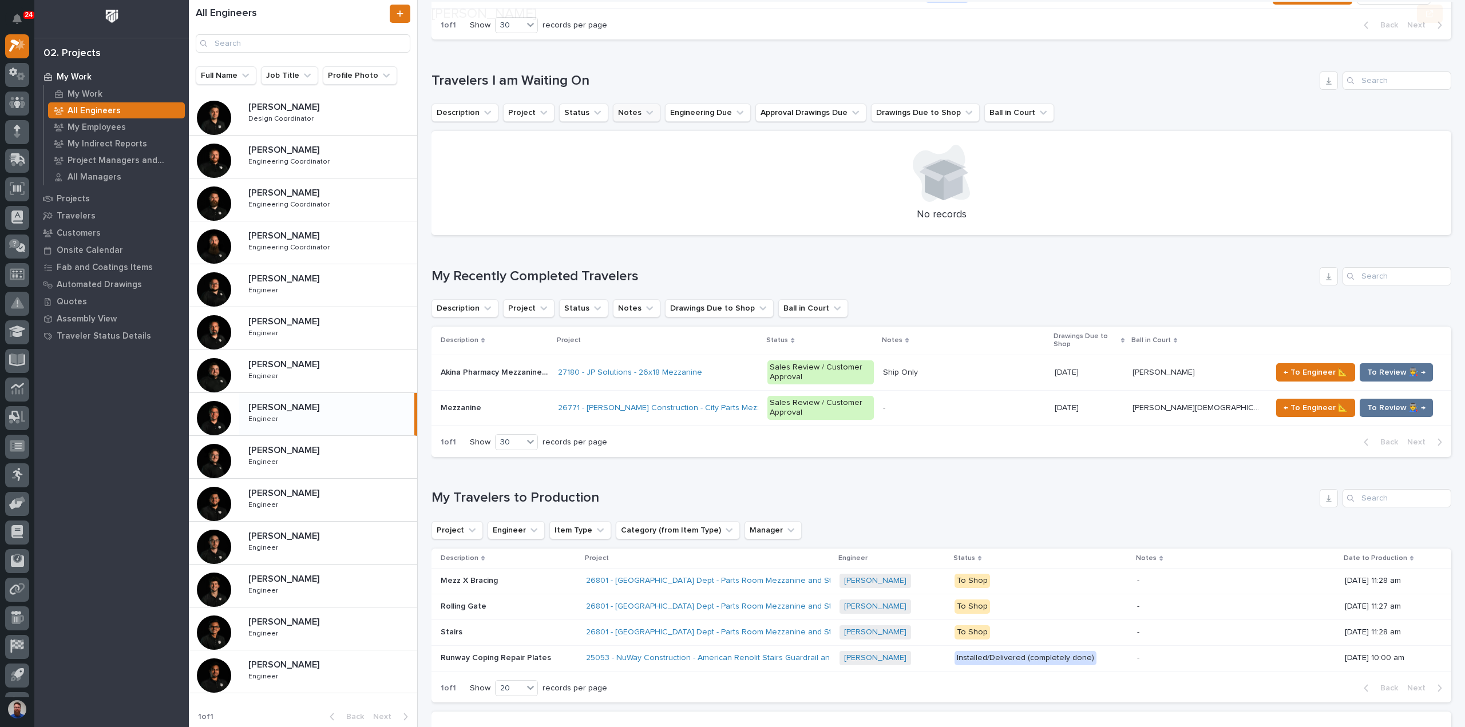
scroll to position [381, 0]
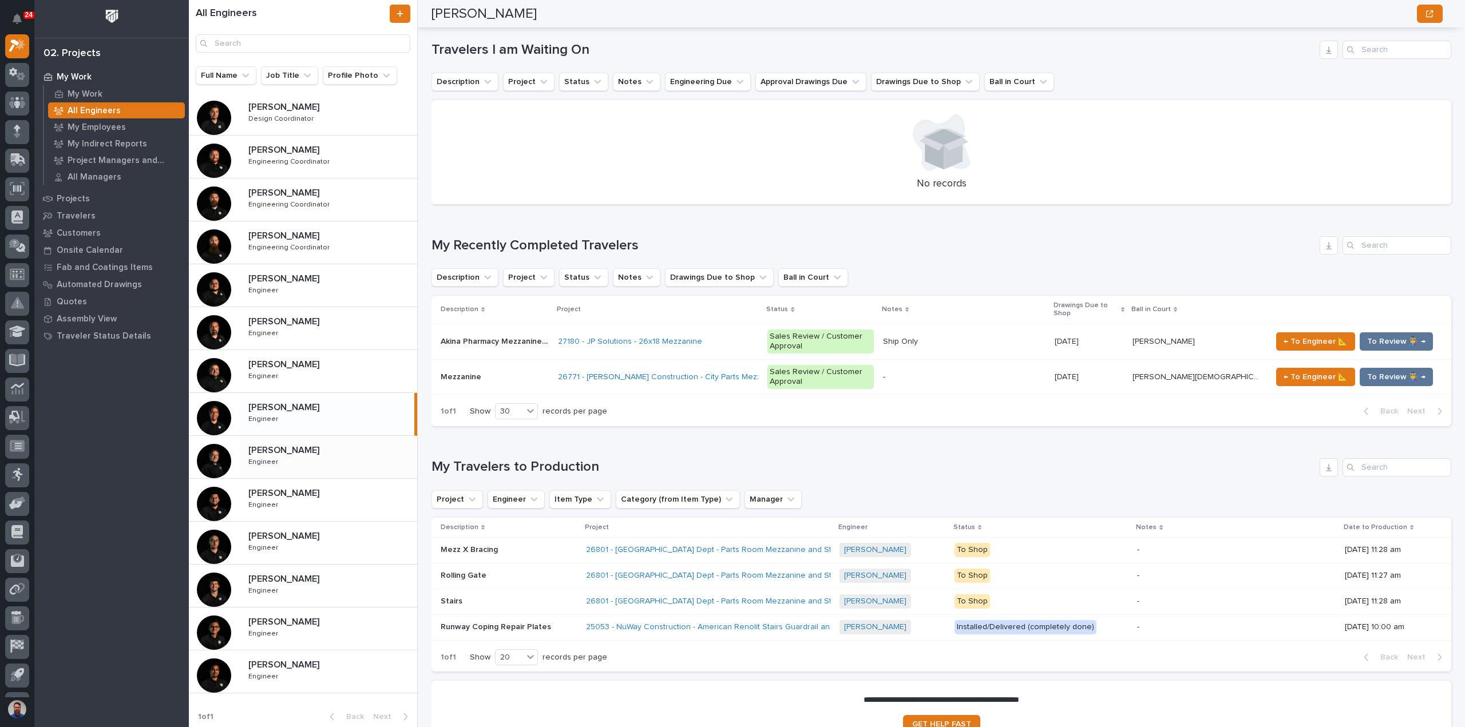
click at [348, 460] on div "John McGurn John McGurn Engineer Engineer" at bounding box center [328, 457] width 178 height 33
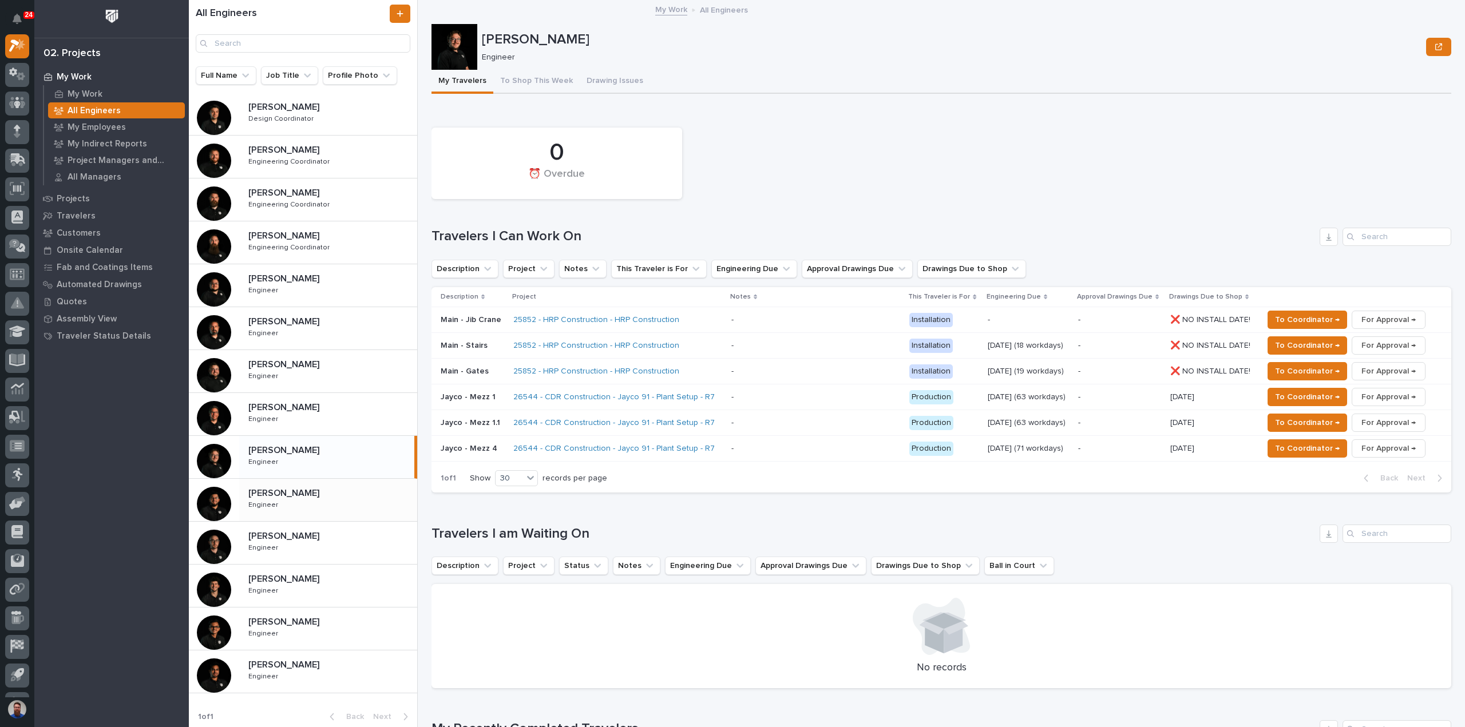
click at [359, 503] on div "Juan Santillan Juan Santillan Engineer Engineer" at bounding box center [328, 500] width 178 height 33
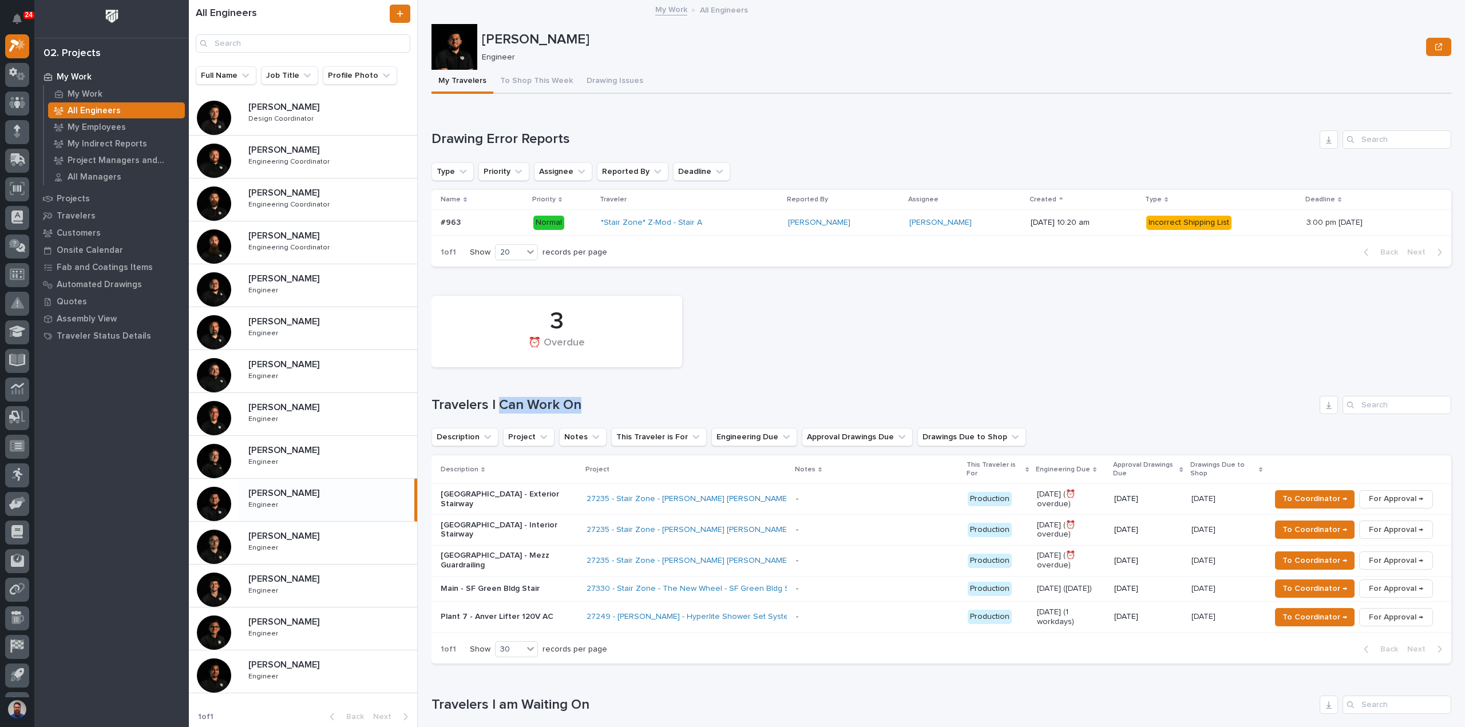
drag, startPoint x: 623, startPoint y: 413, endPoint x: 496, endPoint y: 414, distance: 127.1
click at [496, 414] on div "Travelers I Can Work On" at bounding box center [942, 405] width 1020 height 18
drag, startPoint x: 461, startPoint y: 412, endPoint x: 634, endPoint y: 412, distance: 172.8
click at [633, 412] on h1 "Travelers I Can Work On" at bounding box center [874, 405] width 884 height 17
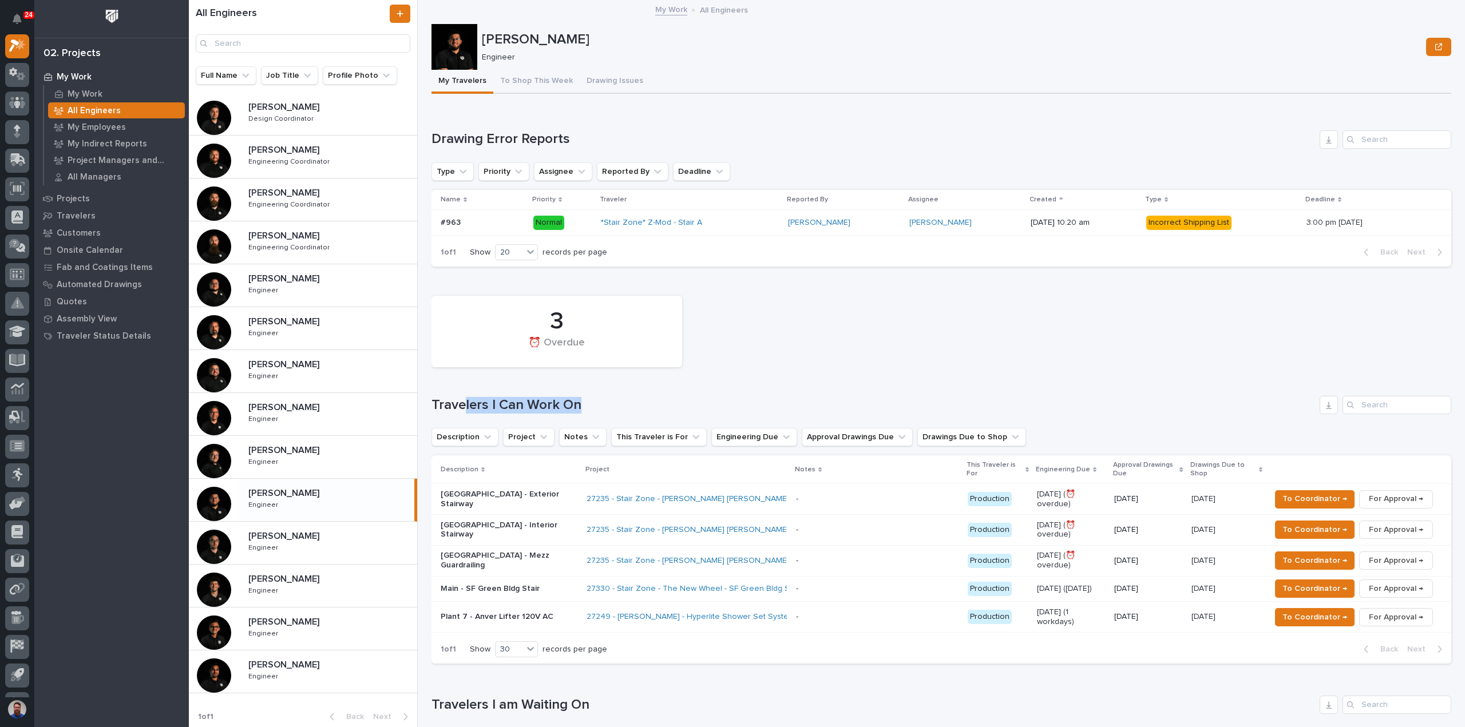
click at [634, 412] on h1 "Travelers I Can Work On" at bounding box center [874, 405] width 884 height 17
drag, startPoint x: 617, startPoint y: 406, endPoint x: 437, endPoint y: 406, distance: 179.7
click at [437, 406] on h1 "Travelers I Can Work On" at bounding box center [874, 405] width 884 height 17
click at [434, 405] on h1 "Travelers I Can Work On" at bounding box center [874, 405] width 884 height 17
drag, startPoint x: 430, startPoint y: 404, endPoint x: 609, endPoint y: 400, distance: 178.6
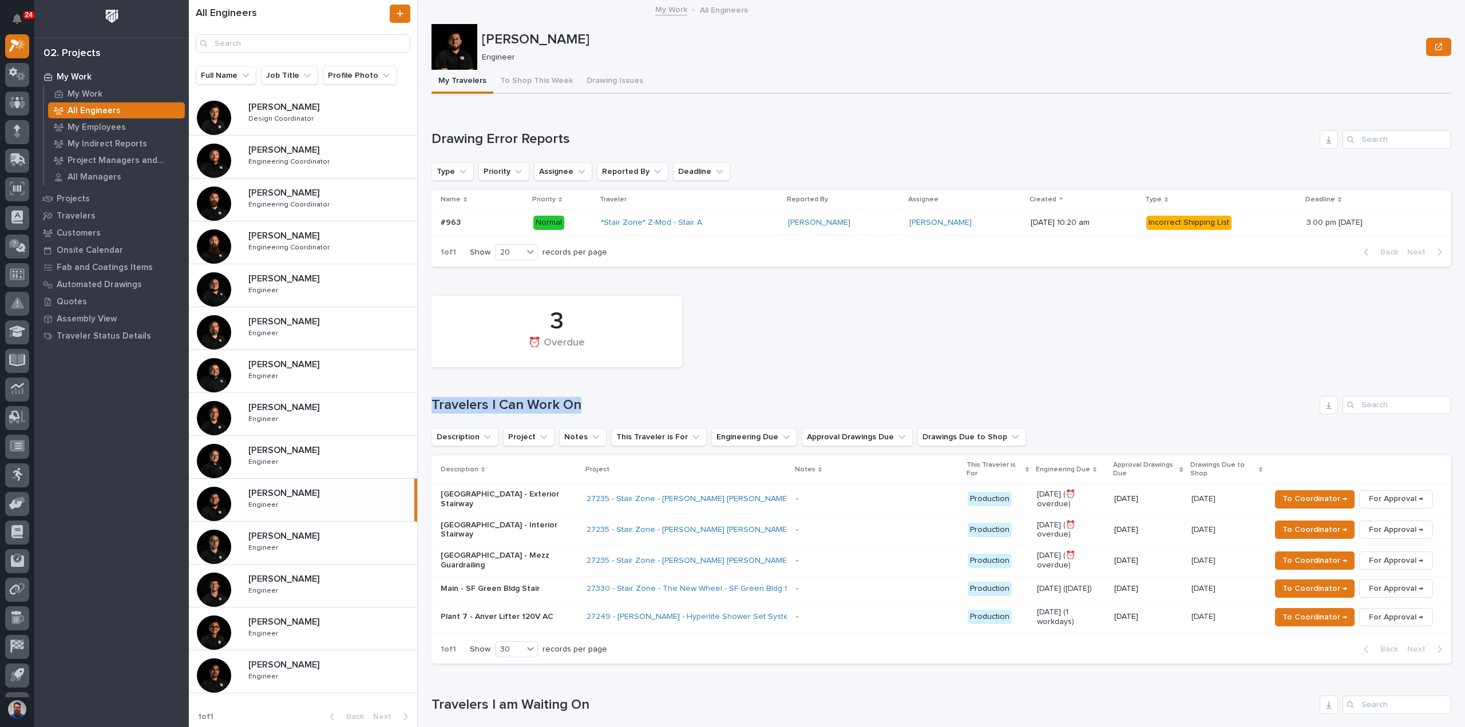
click at [609, 400] on div "All Engineers Full Name Job Title Profile Photo Ben Lee Miller Ben Lee Miller E…" at bounding box center [827, 363] width 1276 height 727
click at [609, 400] on h1 "Travelers I Can Work On" at bounding box center [874, 405] width 884 height 17
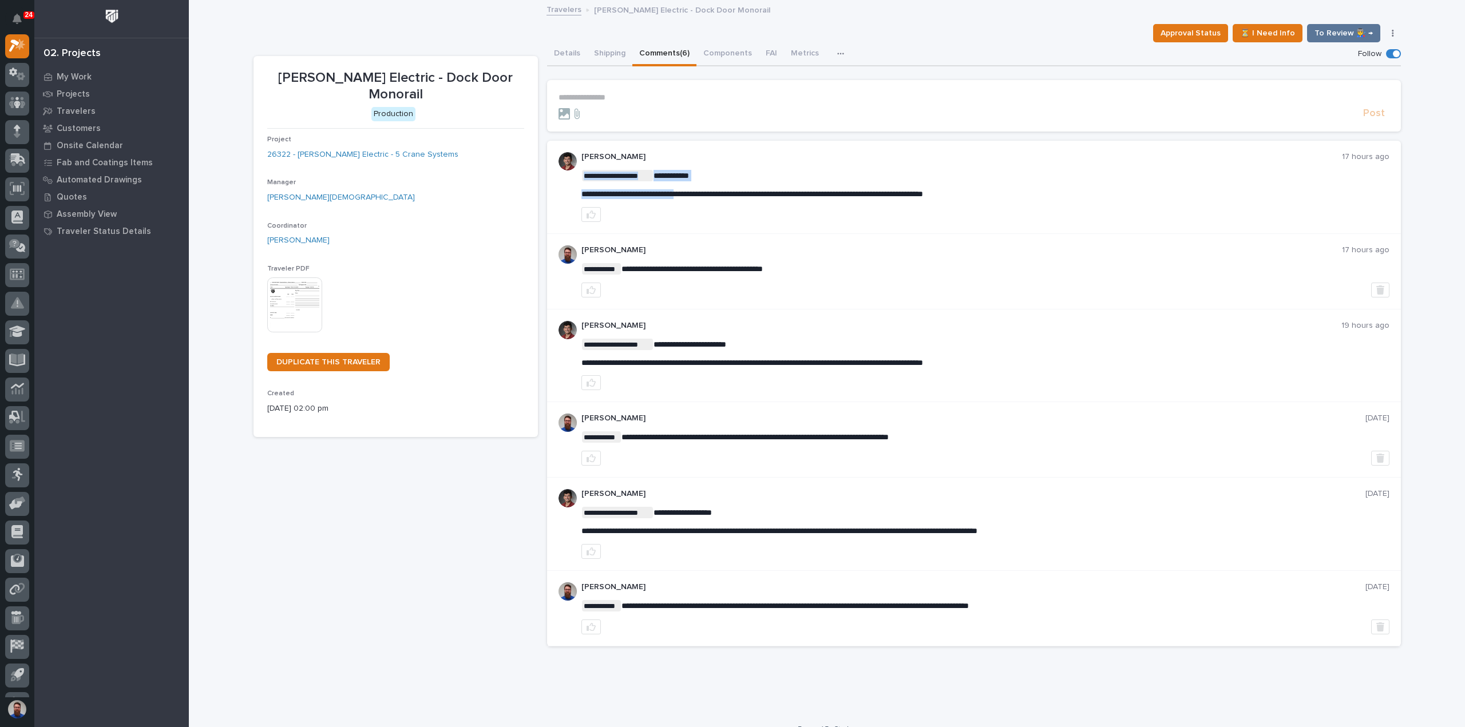
drag, startPoint x: 1028, startPoint y: 195, endPoint x: 691, endPoint y: 181, distance: 337.4
click at [689, 181] on div "**********" at bounding box center [986, 184] width 808 height 29
click at [595, 191] on span "**********" at bounding box center [753, 194] width 342 height 8
drag, startPoint x: 578, startPoint y: 193, endPoint x: 1022, endPoint y: 185, distance: 444.2
click at [1022, 185] on div "**********" at bounding box center [986, 184] width 808 height 29
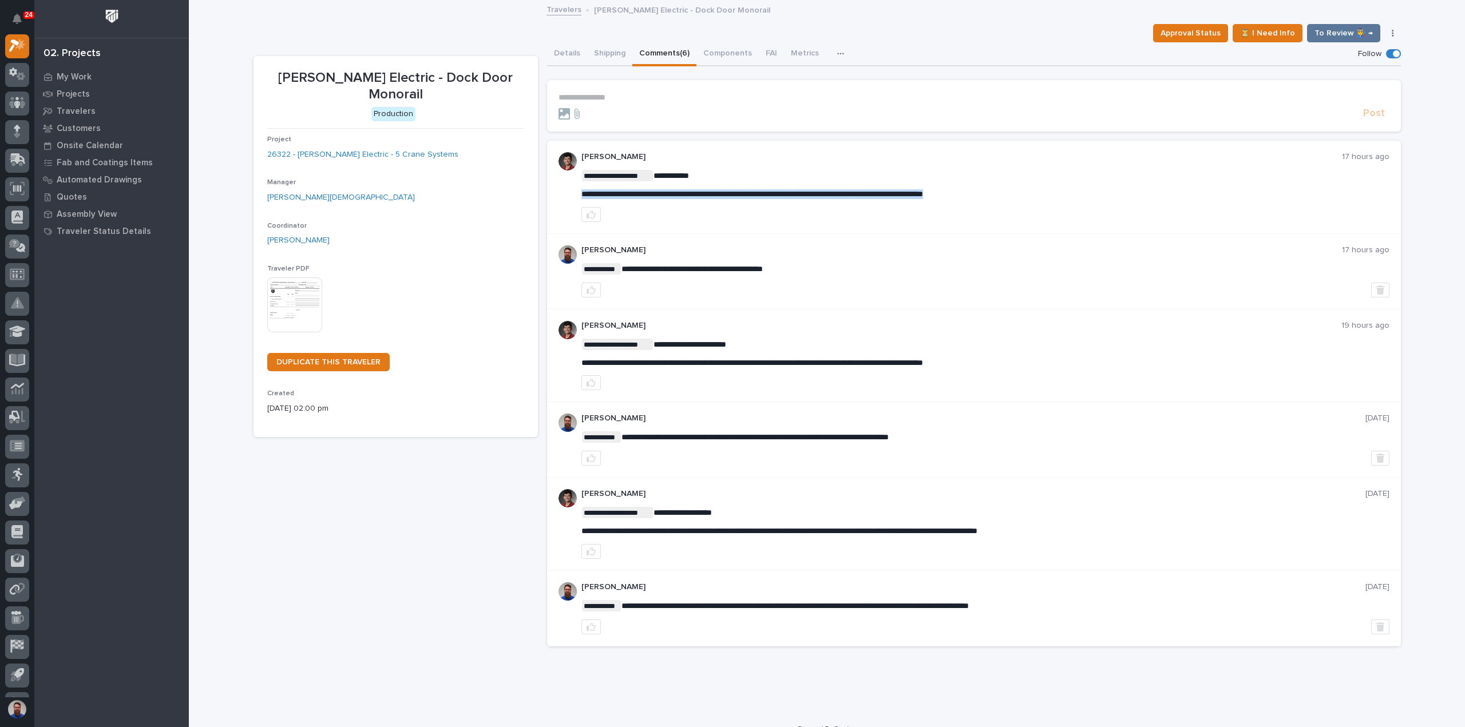
copy span "**********"
